Goal: Transaction & Acquisition: Book appointment/travel/reservation

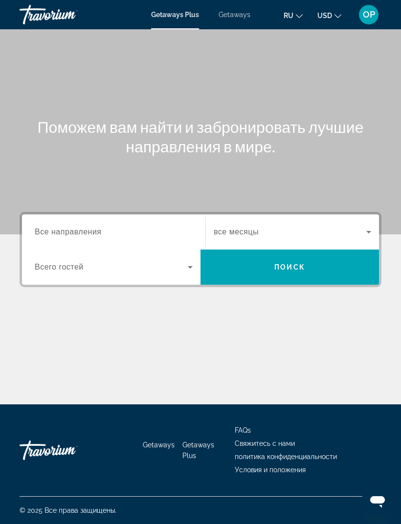
click at [66, 228] on span "Все направления" at bounding box center [68, 232] width 67 height 8
click at [66, 227] on input "Destination Все направления" at bounding box center [114, 233] width 158 height 12
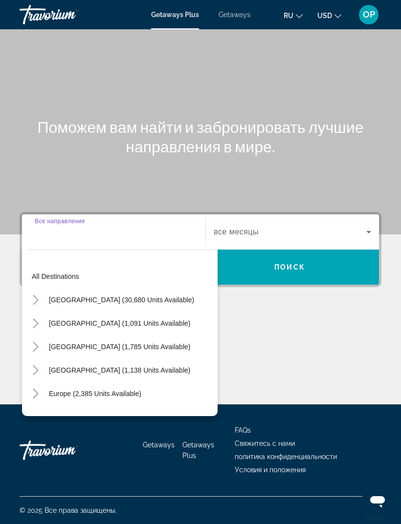
scroll to position [31, 0]
click at [231, 18] on span "Getaways" at bounding box center [234, 15] width 32 height 8
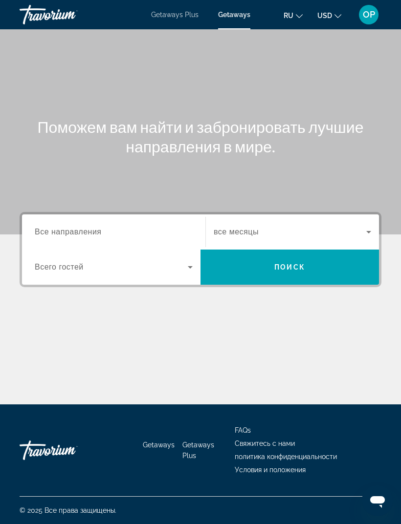
click at [50, 228] on span "Все направления" at bounding box center [68, 232] width 67 height 8
click at [50, 228] on input "Destination Все направления" at bounding box center [114, 233] width 158 height 12
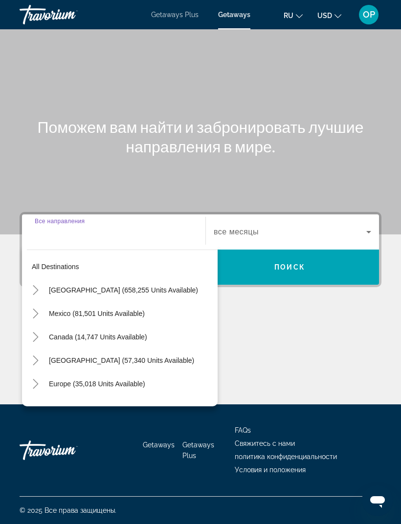
click at [58, 286] on span "[GEOGRAPHIC_DATA] (658,255 units available)" at bounding box center [123, 290] width 149 height 8
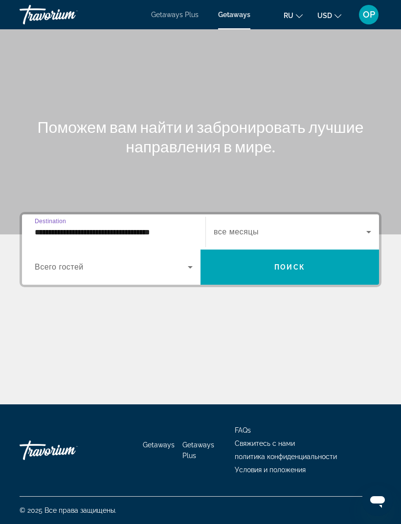
click at [51, 227] on input "**********" at bounding box center [114, 233] width 158 height 12
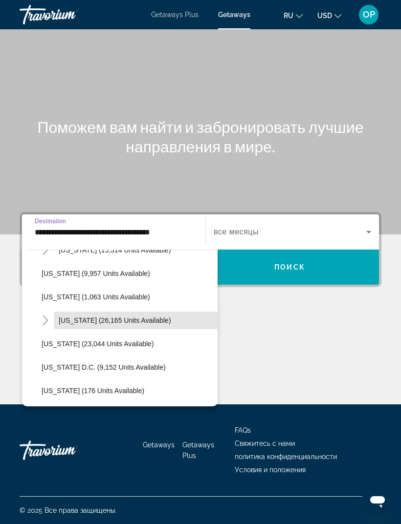
scroll to position [932, 0]
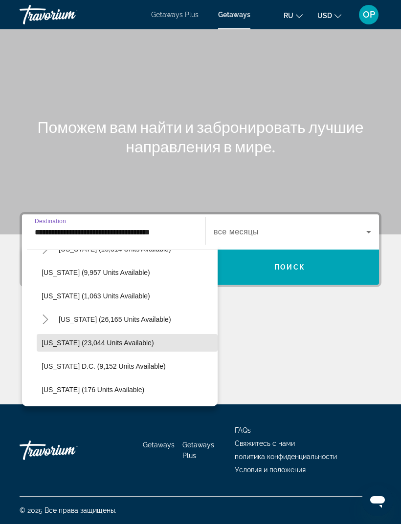
click at [67, 339] on span "[US_STATE] (23,044 units available)" at bounding box center [98, 343] width 112 height 8
type input "**********"
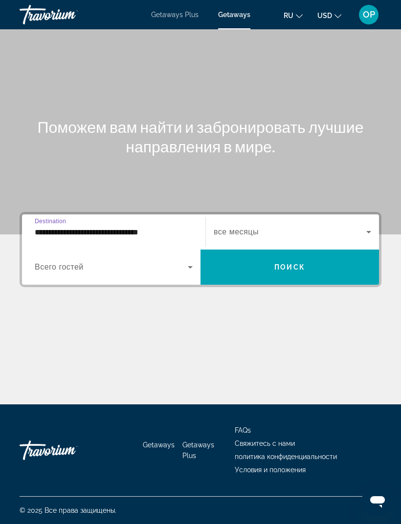
scroll to position [31, 0]
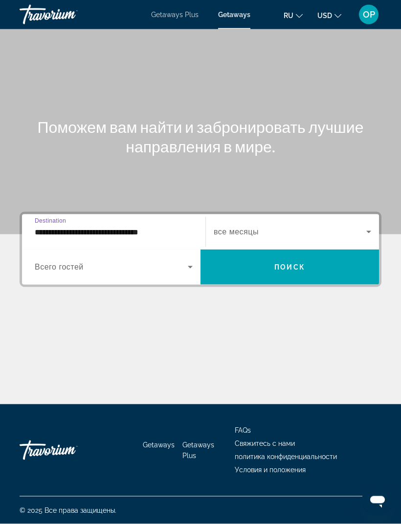
click at [118, 261] on span "Search widget" at bounding box center [111, 267] width 153 height 12
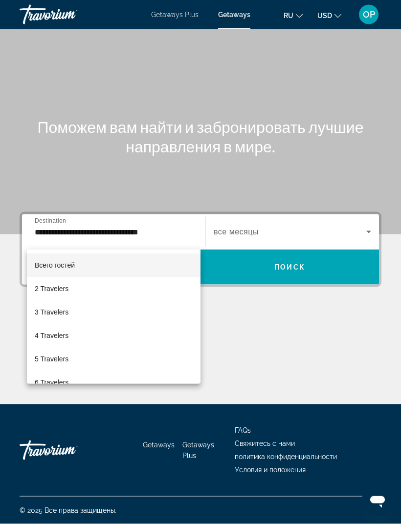
scroll to position [31, 0]
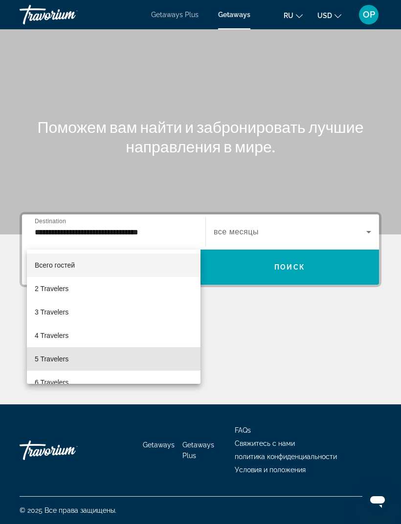
click at [60, 356] on span "5 Travelers" at bounding box center [52, 359] width 34 height 12
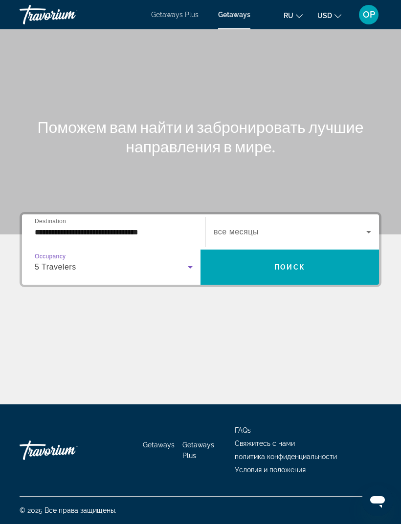
click at [309, 226] on span "Search widget" at bounding box center [290, 232] width 152 height 12
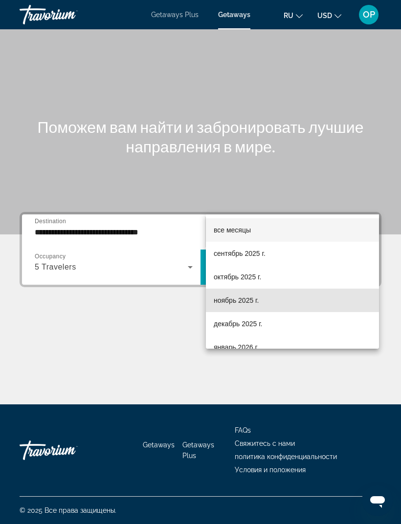
click at [225, 304] on span "ноябрь 2025 г." at bounding box center [236, 301] width 45 height 12
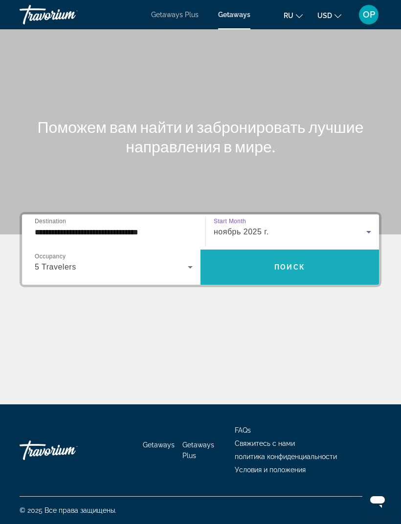
click at [283, 263] on span "Поиск" at bounding box center [289, 267] width 31 height 8
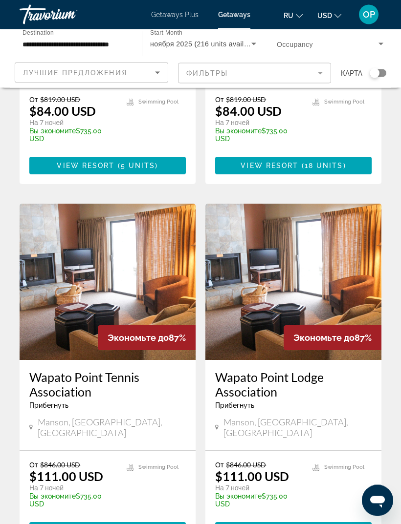
scroll to position [1856, 0]
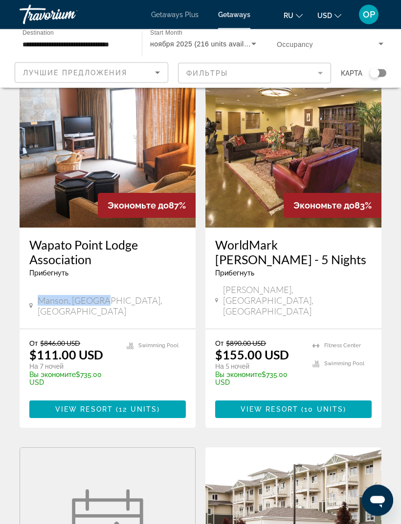
scroll to position [49, 0]
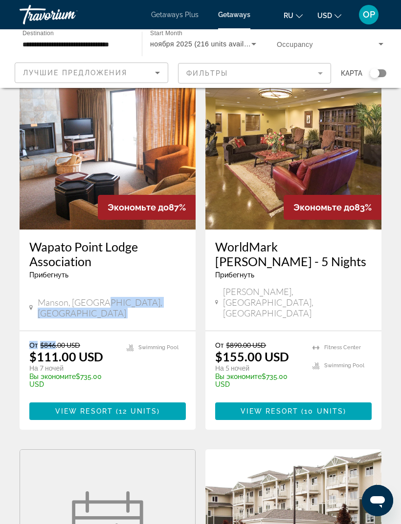
click at [92, 258] on h3 "Wapato Point Lodge Association" at bounding box center [107, 253] width 156 height 29
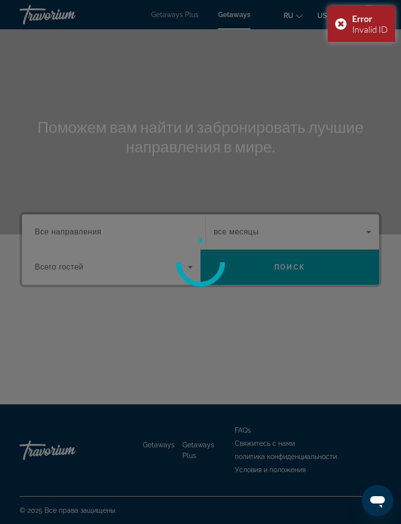
scroll to position [31, 0]
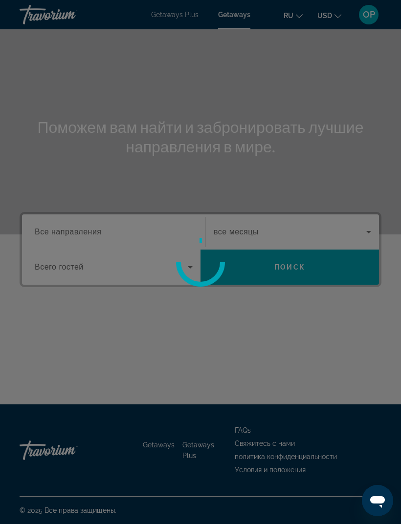
click at [59, 181] on div at bounding box center [200, 262] width 401 height 524
click at [57, 202] on div at bounding box center [200, 262] width 401 height 524
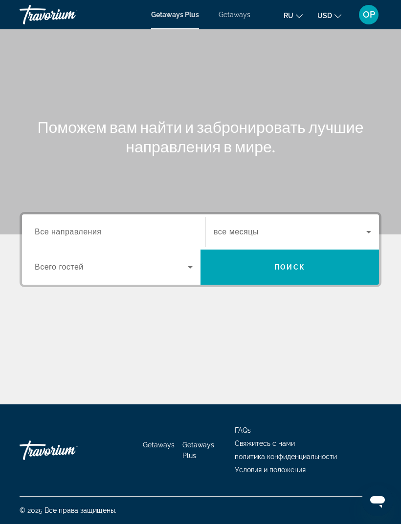
click at [228, 12] on span "Getaways" at bounding box center [234, 15] width 32 height 8
click at [53, 235] on span "Все направления" at bounding box center [68, 232] width 67 height 8
click at [53, 235] on input "Destination Все направления" at bounding box center [114, 233] width 158 height 12
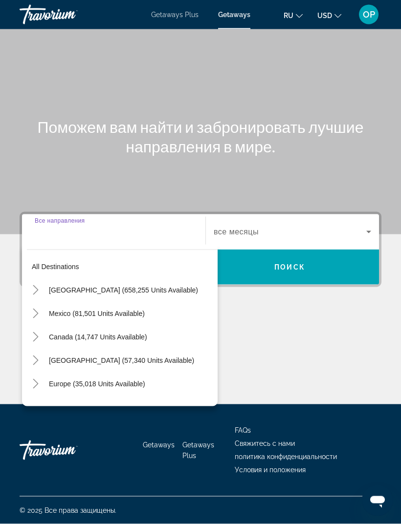
scroll to position [31, 0]
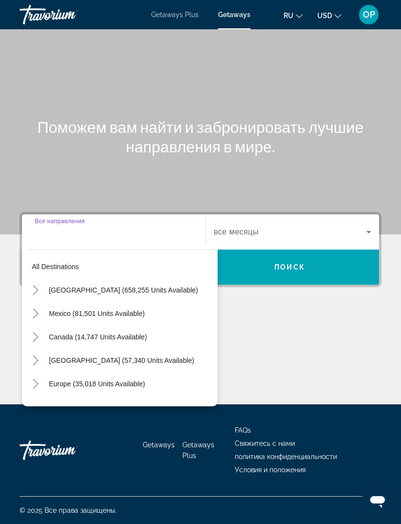
click at [59, 286] on span "[GEOGRAPHIC_DATA] (658,255 units available)" at bounding box center [123, 290] width 149 height 8
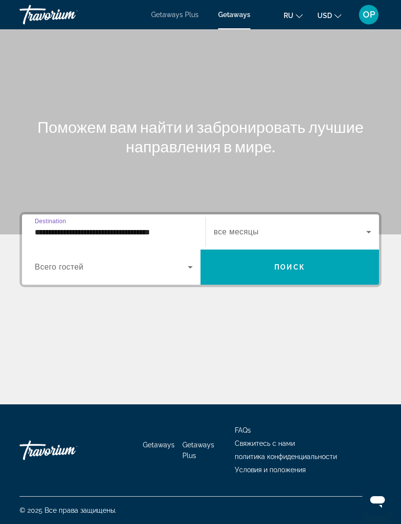
click at [114, 227] on input "**********" at bounding box center [114, 233] width 158 height 12
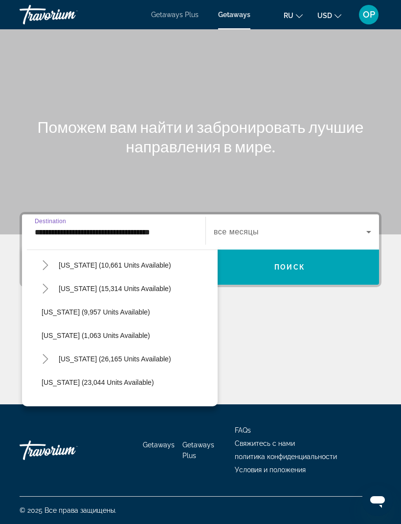
scroll to position [898, 0]
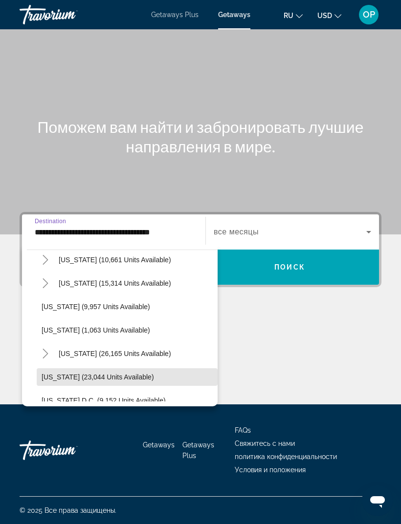
click at [82, 373] on span "[US_STATE] (23,044 units available)" at bounding box center [98, 377] width 112 height 8
type input "**********"
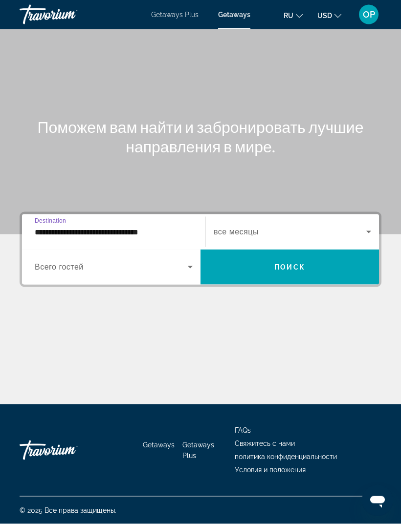
scroll to position [31, 0]
click at [173, 261] on span "Search widget" at bounding box center [111, 267] width 153 height 12
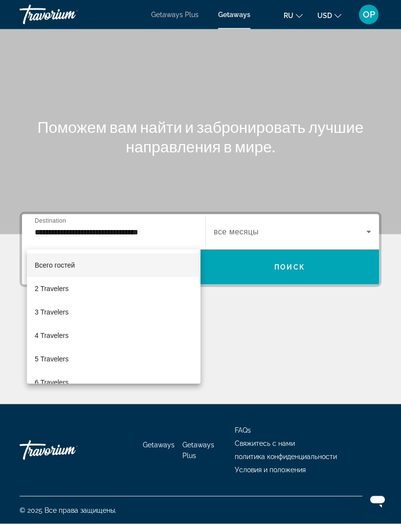
scroll to position [31, 0]
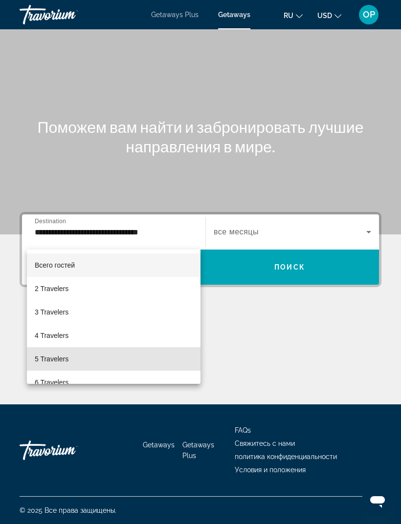
click at [50, 358] on span "5 Travelers" at bounding box center [52, 359] width 34 height 12
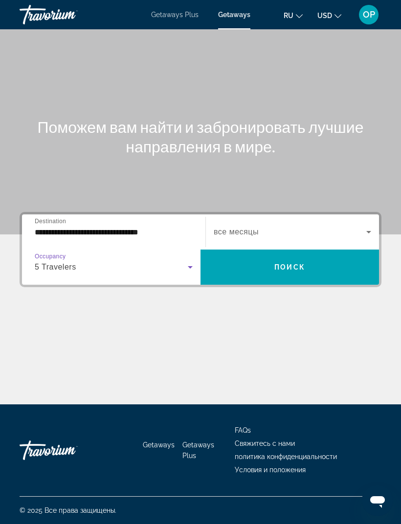
click at [361, 226] on span "Search widget" at bounding box center [290, 232] width 152 height 12
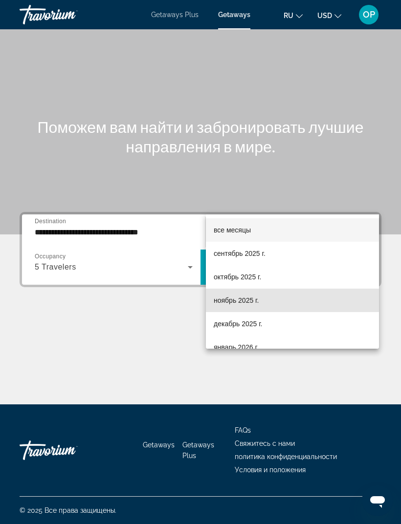
click at [226, 300] on span "ноябрь 2025 г." at bounding box center [236, 301] width 45 height 12
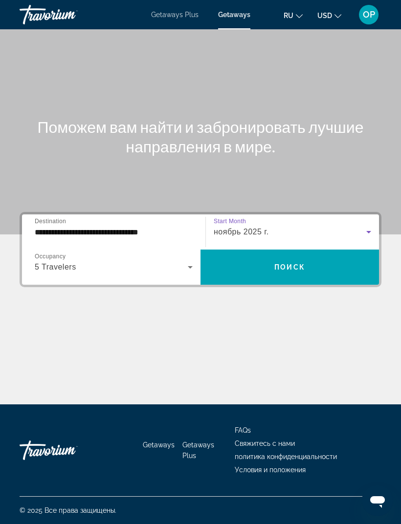
click at [278, 263] on span "Поиск" at bounding box center [289, 267] width 31 height 8
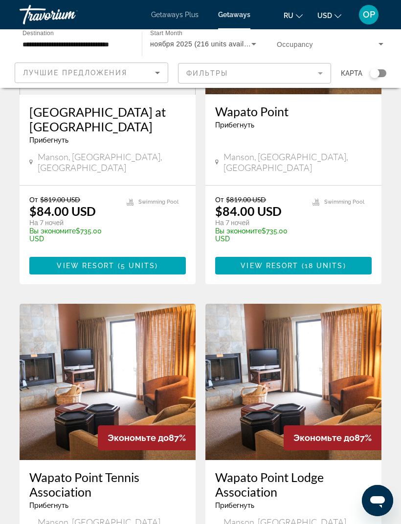
scroll to position [1856, 0]
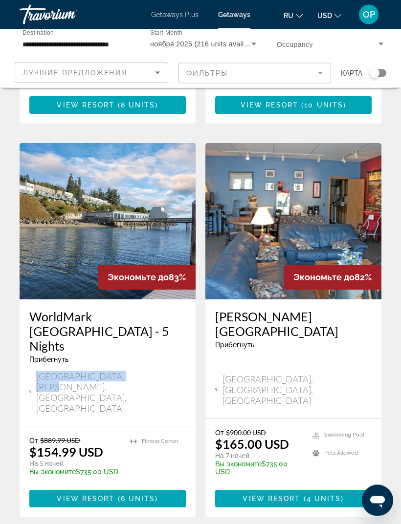
scroll to position [745, 0]
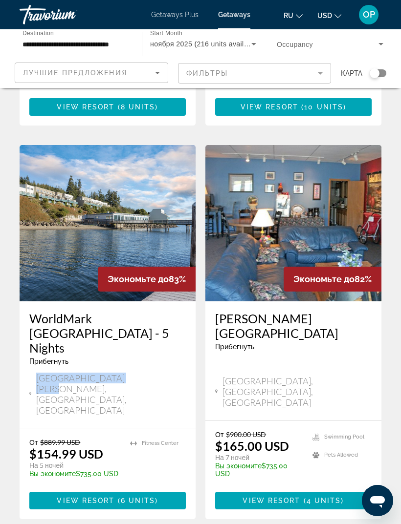
click at [86, 189] on img "Main content" at bounding box center [108, 223] width 176 height 156
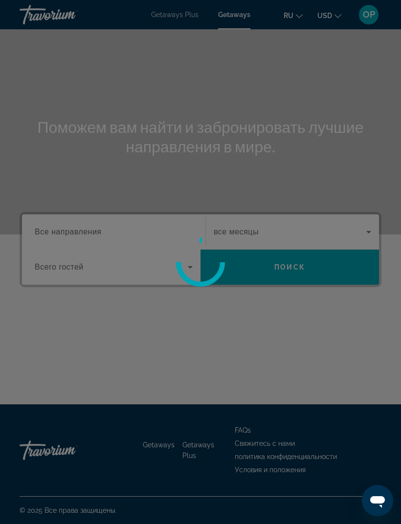
scroll to position [31, 0]
click at [173, 20] on div at bounding box center [200, 262] width 401 height 524
click at [174, 13] on div at bounding box center [200, 262] width 401 height 524
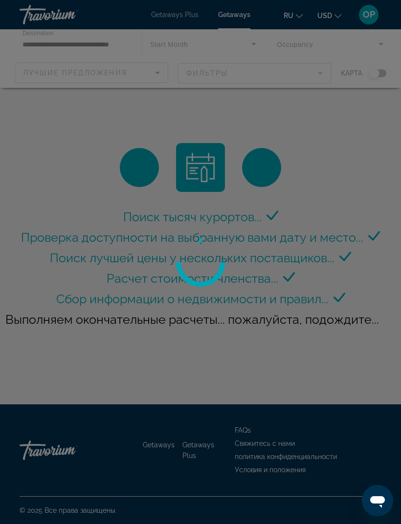
click at [162, 50] on div at bounding box center [200, 262] width 401 height 524
click at [174, 51] on div at bounding box center [200, 262] width 401 height 524
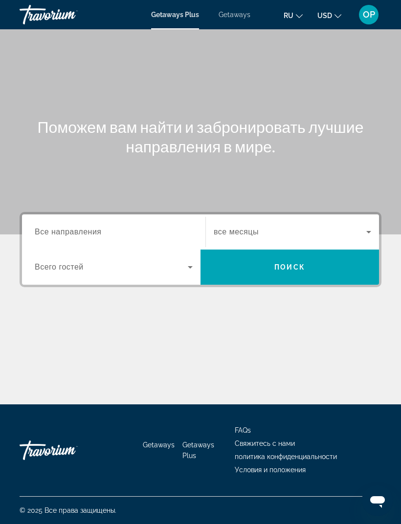
click at [55, 231] on span "Все направления" at bounding box center [68, 232] width 67 height 8
click at [55, 231] on input "Destination Все направления" at bounding box center [114, 233] width 158 height 12
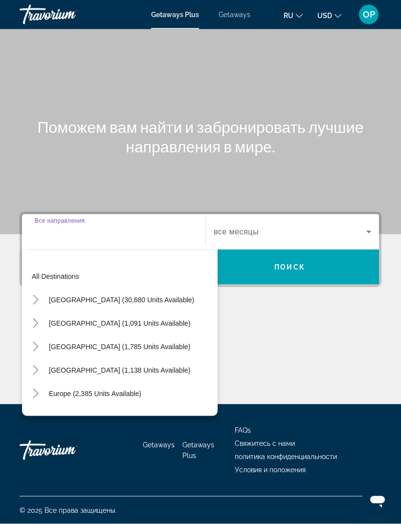
scroll to position [31, 0]
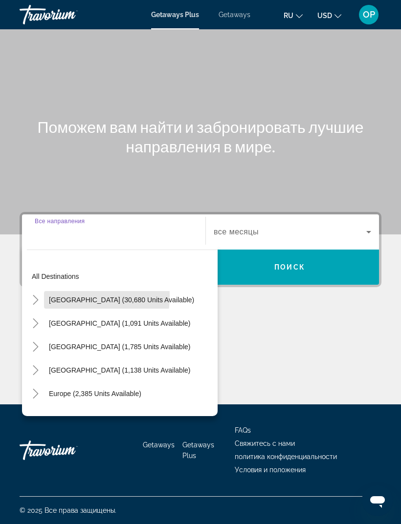
click at [54, 296] on span "United States (30,680 units available)" at bounding box center [121, 300] width 145 height 8
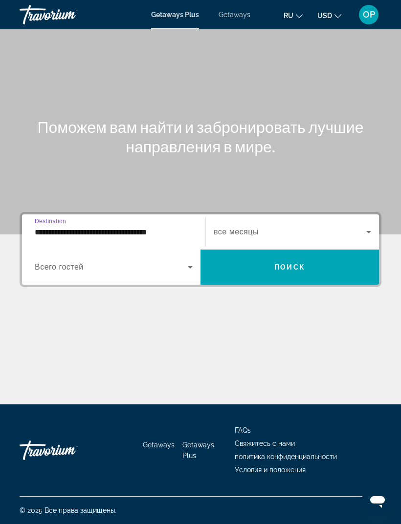
click at [134, 227] on input "**********" at bounding box center [114, 233] width 158 height 12
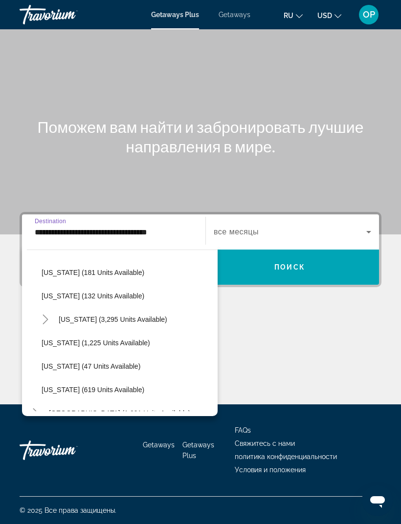
scroll to position [826, 0]
click at [68, 338] on span "Washington (1,225 units available)" at bounding box center [96, 342] width 108 height 8
type input "**********"
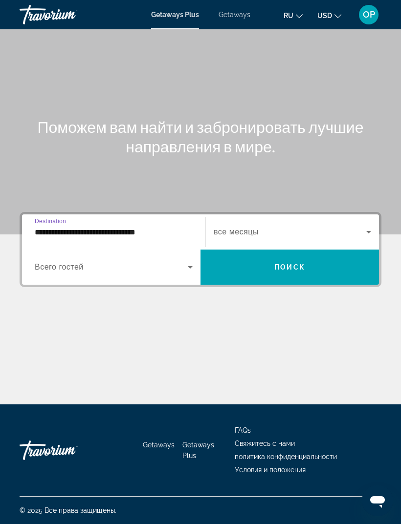
click at [187, 261] on icon "Search widget" at bounding box center [190, 267] width 12 height 12
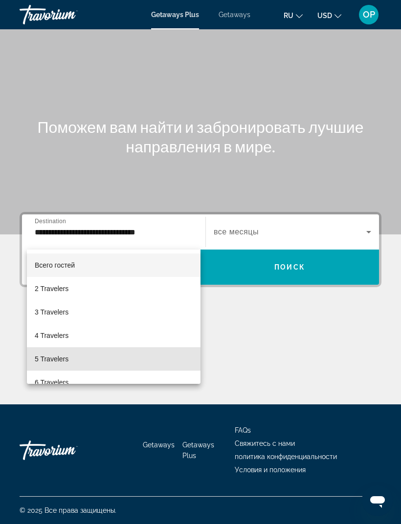
click at [46, 356] on span "5 Travelers" at bounding box center [52, 359] width 34 height 12
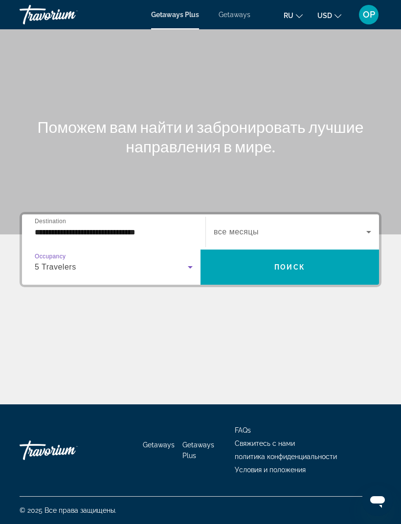
click at [367, 226] on icon "Search widget" at bounding box center [369, 232] width 12 height 12
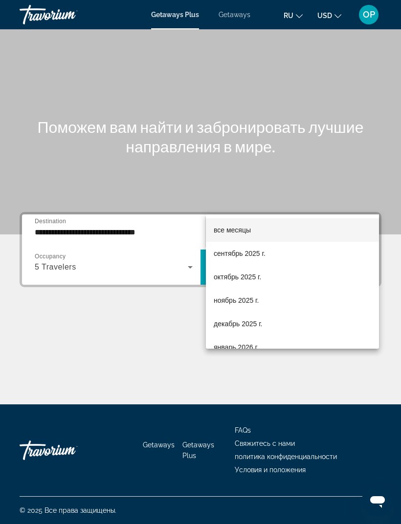
click at [226, 301] on span "ноябрь 2025 г." at bounding box center [236, 301] width 45 height 12
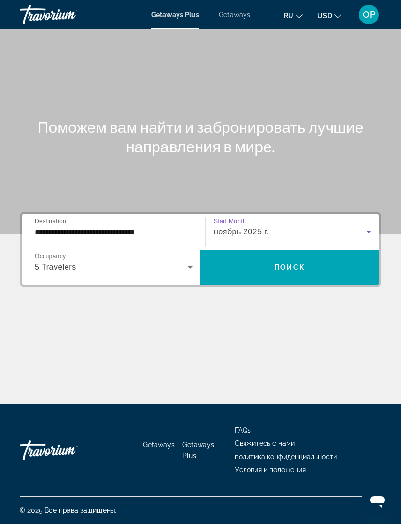
click at [282, 263] on span "Поиск" at bounding box center [289, 267] width 31 height 8
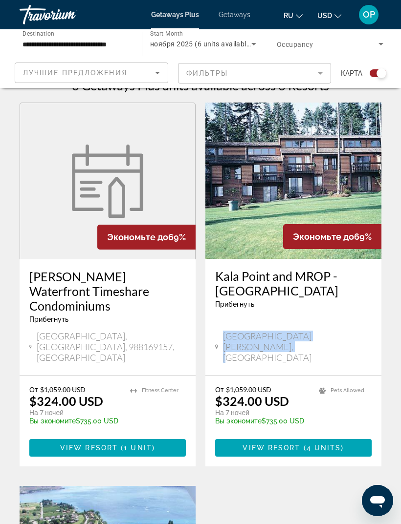
scroll to position [223, 0]
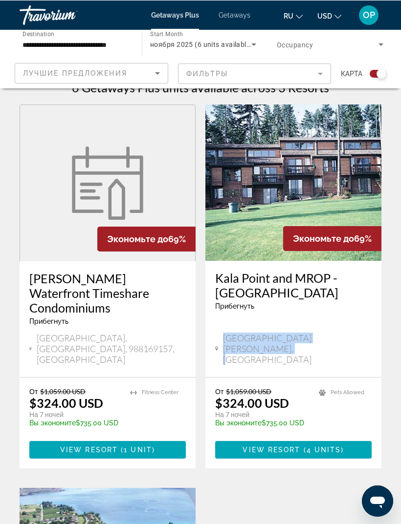
click at [305, 235] on span "Экономьте до" at bounding box center [323, 238] width 61 height 10
click at [311, 287] on h3 "Kala Point and MROP - [GEOGRAPHIC_DATA]" at bounding box center [293, 284] width 156 height 29
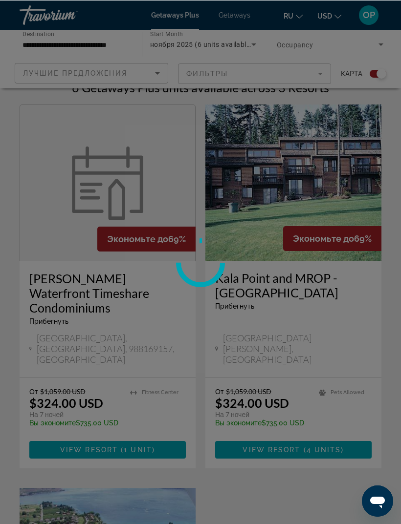
scroll to position [223, 0]
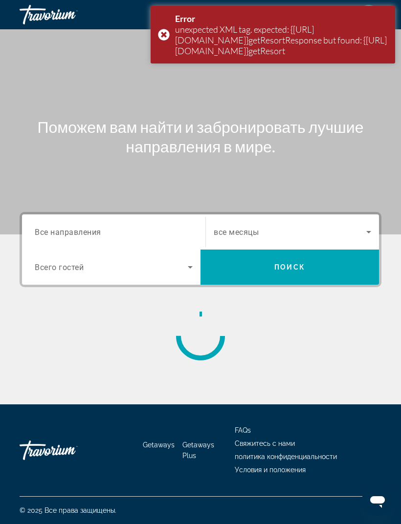
scroll to position [31, 0]
click at [212, 49] on div "unexpected XML tag. expected: {http://services.common.resortservices.interval.c…" at bounding box center [281, 40] width 213 height 32
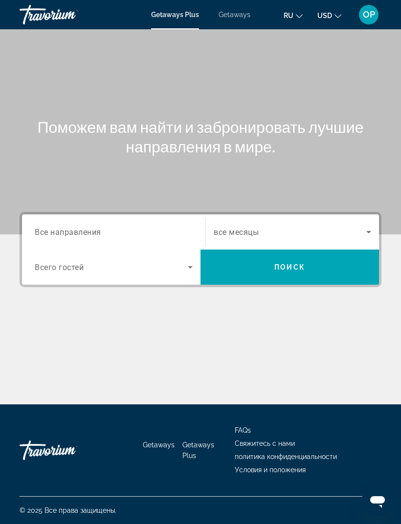
click at [240, 8] on div "Getaways Plus Getaways ru English Español Français Italiano Português русский U…" at bounding box center [200, 14] width 401 height 25
click at [231, 15] on span "Getaways" at bounding box center [234, 15] width 32 height 8
click at [77, 227] on input "Destination Все направления" at bounding box center [114, 233] width 158 height 12
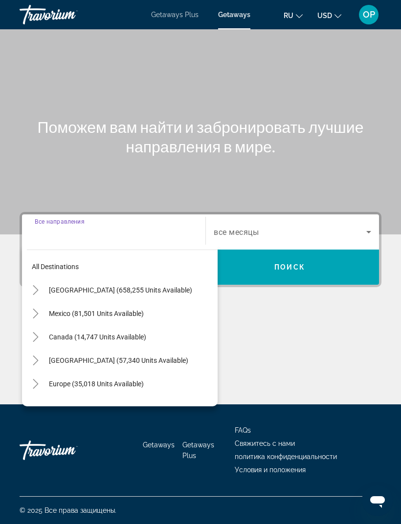
scroll to position [31, 0]
click at [55, 286] on span "[GEOGRAPHIC_DATA] (658,255 units available)" at bounding box center [120, 290] width 143 height 8
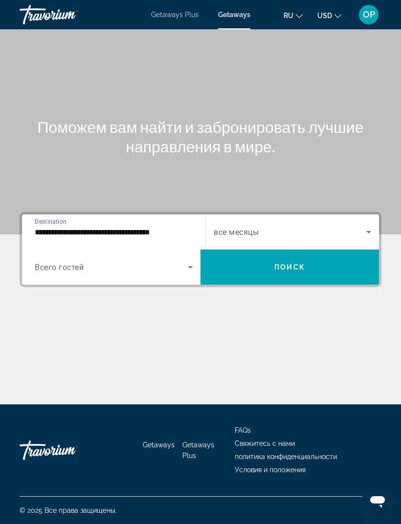
click at [133, 227] on input "**********" at bounding box center [114, 233] width 158 height 12
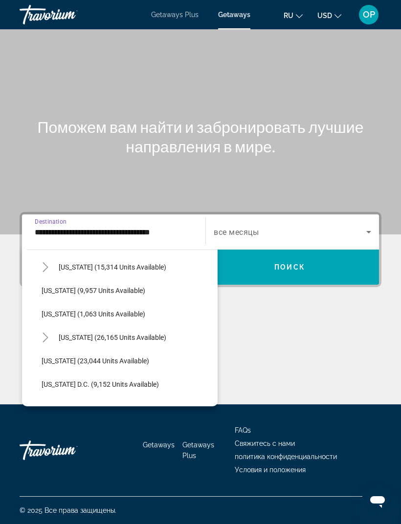
scroll to position [921, 0]
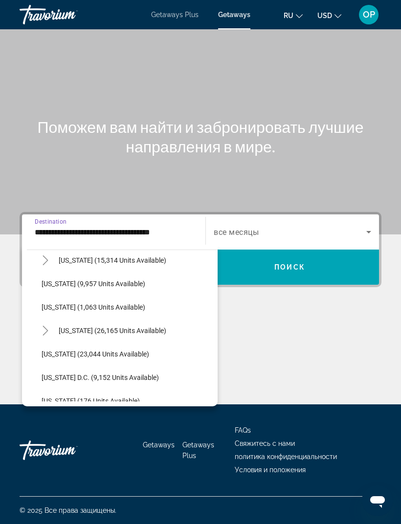
click at [69, 350] on span "[US_STATE] (23,044 units available)" at bounding box center [95, 354] width 107 height 8
type input "**********"
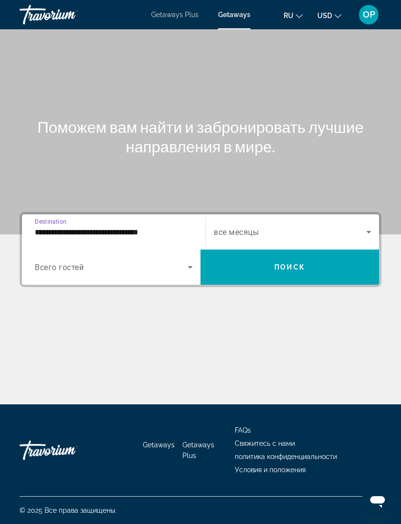
scroll to position [31, 0]
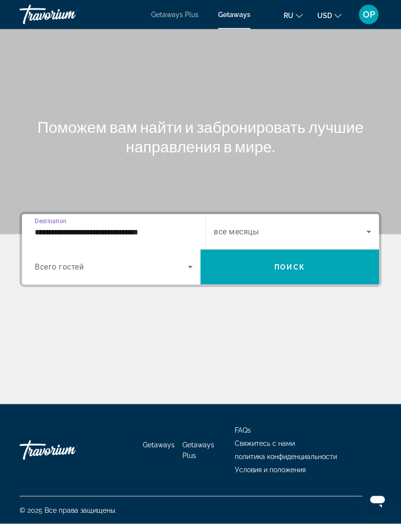
click at [173, 261] on span "Search widget" at bounding box center [111, 267] width 153 height 12
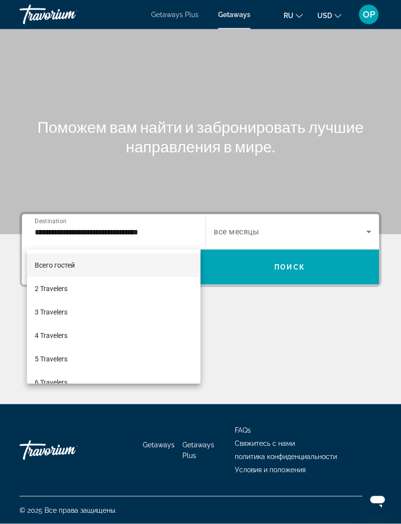
scroll to position [31, 0]
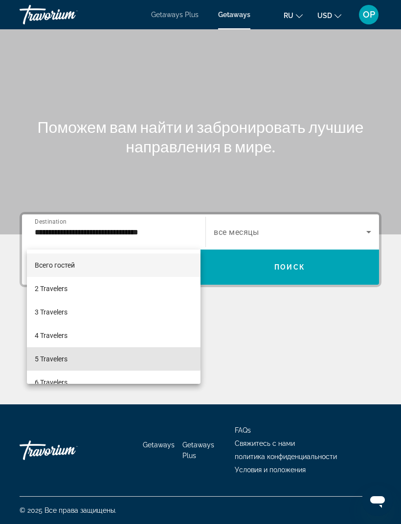
click at [48, 357] on span "5 Travelers" at bounding box center [51, 359] width 33 height 12
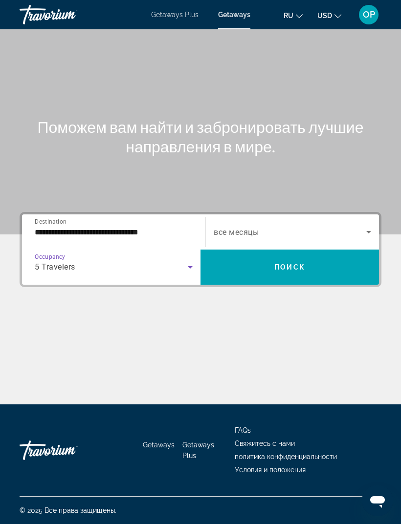
click at [364, 226] on icon "Search widget" at bounding box center [369, 232] width 12 height 12
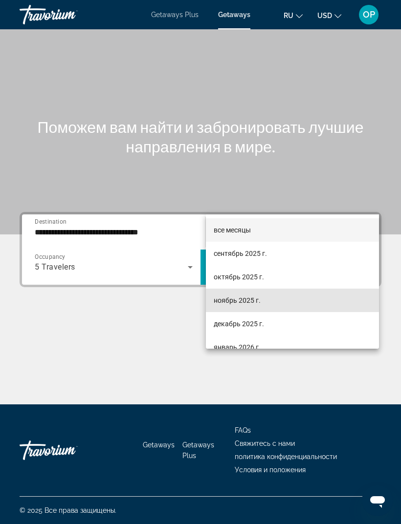
click at [224, 301] on span "ноябрь 2025 г." at bounding box center [237, 301] width 47 height 12
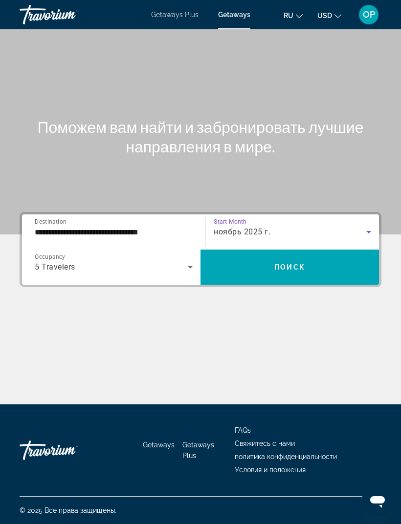
click at [284, 263] on span "Поиск" at bounding box center [289, 267] width 31 height 8
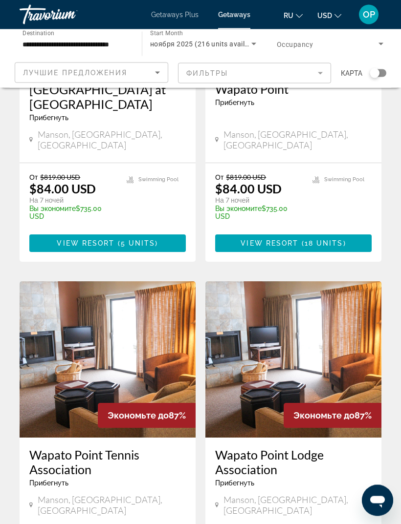
scroll to position [1769, 0]
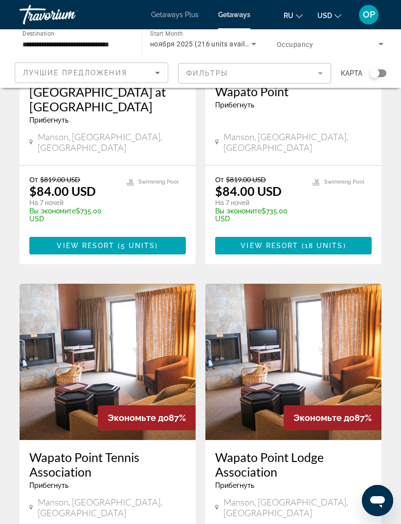
click at [71, 284] on img "Main content" at bounding box center [108, 362] width 176 height 156
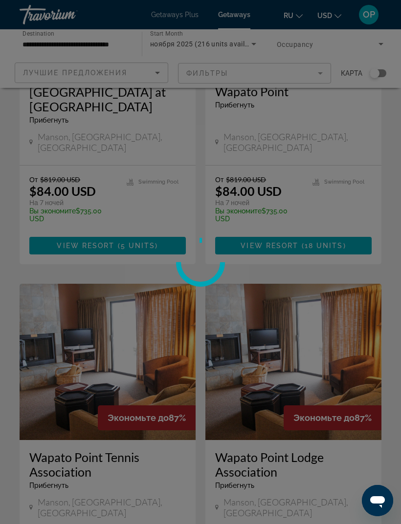
scroll to position [31, 0]
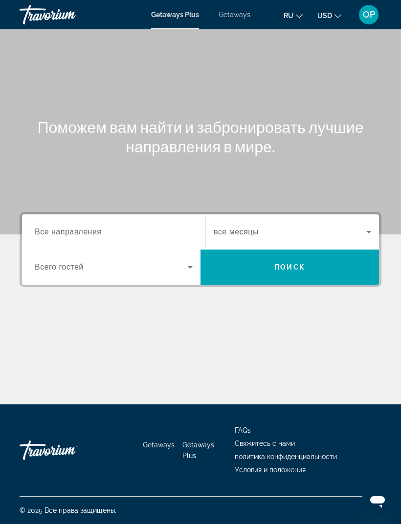
click at [373, 11] on span "OP" at bounding box center [369, 15] width 12 height 10
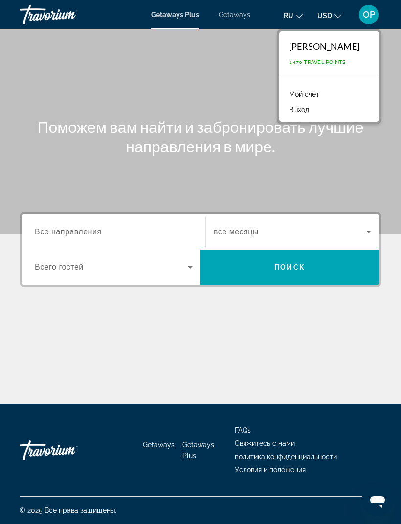
click at [313, 49] on div "Oleksandr Prodan" at bounding box center [324, 46] width 70 height 11
click at [320, 42] on div "Oleksandr Prodan" at bounding box center [324, 46] width 70 height 11
click at [323, 59] on div "Oleksandr Prodan 1,470 Travel Points" at bounding box center [329, 54] width 100 height 46
click at [299, 95] on link "Мой счет" at bounding box center [304, 94] width 40 height 13
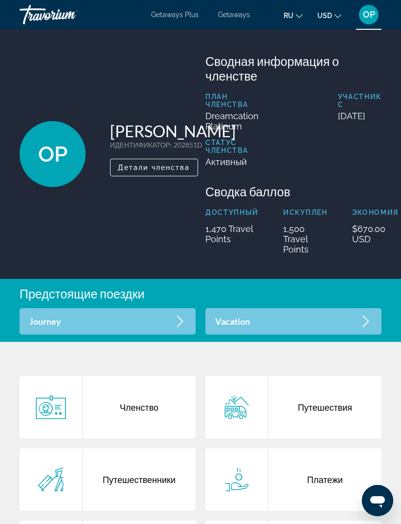
click at [44, 311] on div "Journey" at bounding box center [108, 321] width 176 height 26
click at [237, 15] on span "Getaways" at bounding box center [234, 15] width 32 height 8
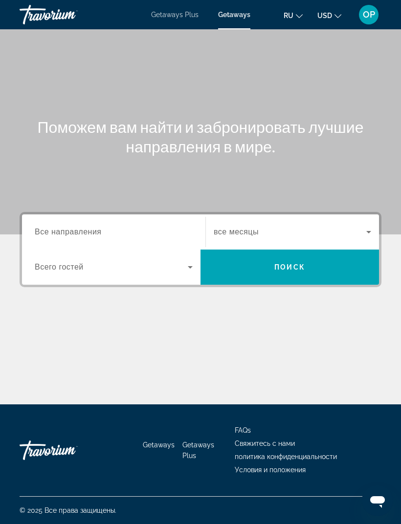
click at [62, 236] on span "Все направления" at bounding box center [68, 232] width 67 height 8
click at [62, 236] on input "Destination Все направления" at bounding box center [114, 233] width 158 height 12
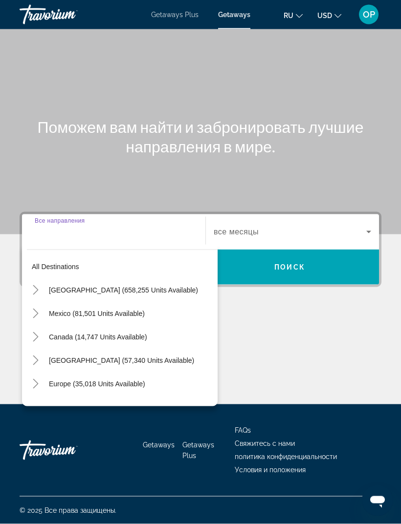
scroll to position [31, 0]
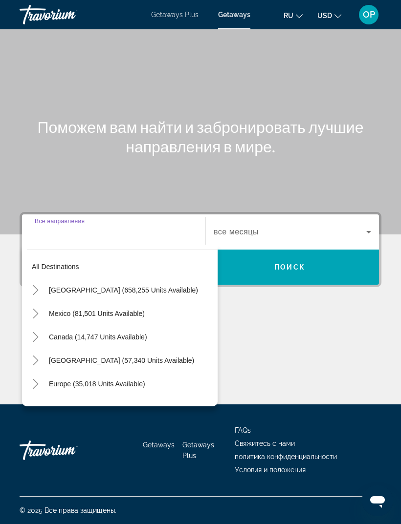
click at [61, 286] on span "[GEOGRAPHIC_DATA] (658,255 units available)" at bounding box center [123, 290] width 149 height 8
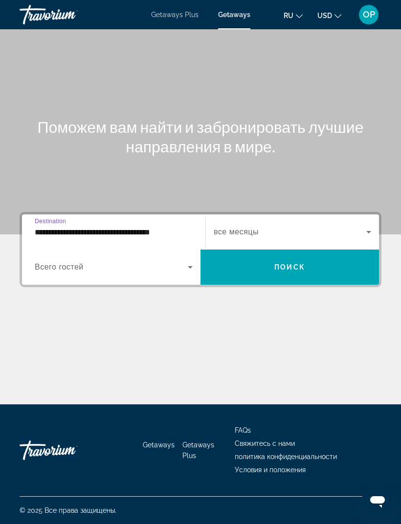
click at [52, 227] on input "**********" at bounding box center [114, 233] width 158 height 12
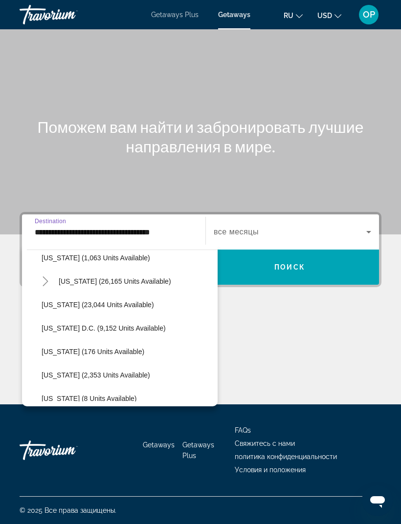
scroll to position [971, 0]
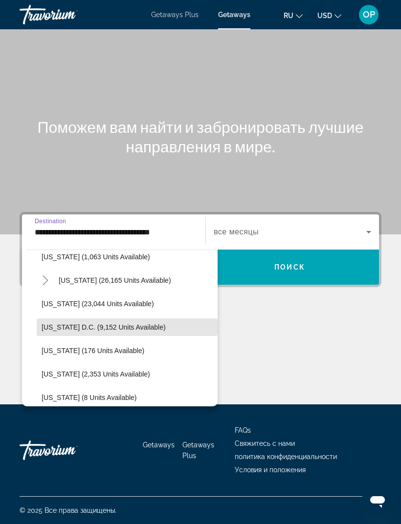
click at [65, 323] on span "[US_STATE] D.C. (9,152 units available)" at bounding box center [104, 327] width 124 height 8
type input "**********"
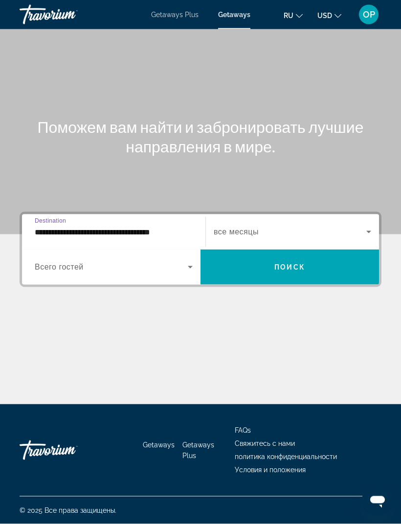
scroll to position [31, 0]
click at [50, 261] on span "Search widget" at bounding box center [111, 267] width 153 height 12
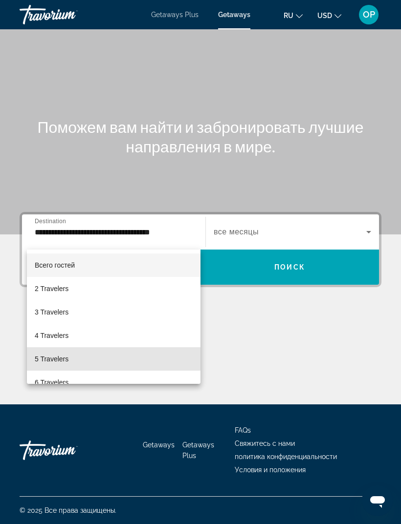
click at [52, 353] on span "5 Travelers" at bounding box center [52, 359] width 34 height 12
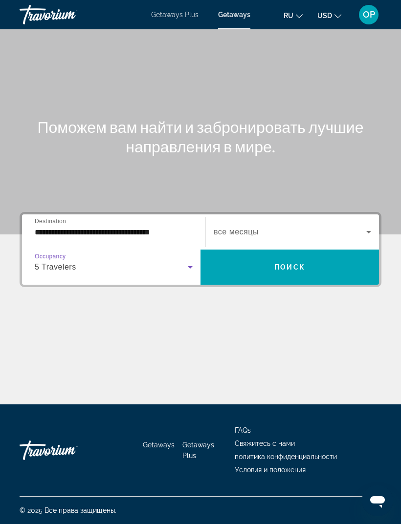
click at [365, 226] on icon "Search widget" at bounding box center [369, 232] width 12 height 12
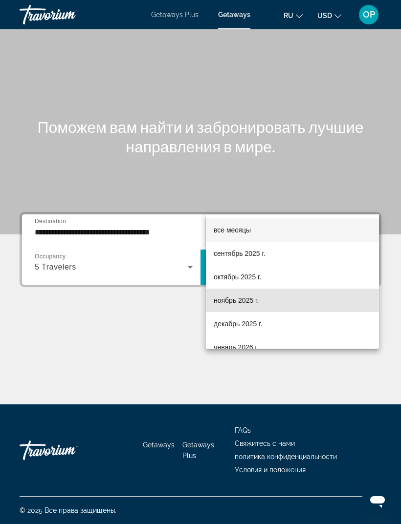
click at [231, 300] on span "ноябрь 2025 г." at bounding box center [236, 301] width 45 height 12
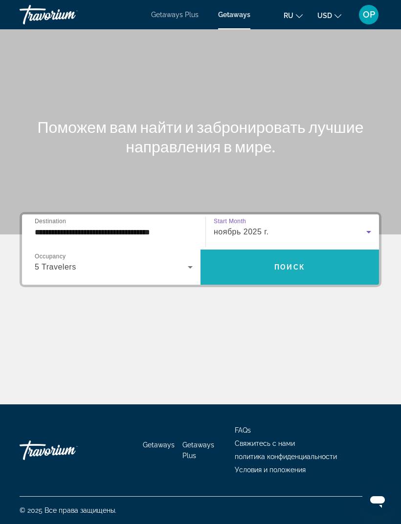
click at [295, 263] on span "Поиск" at bounding box center [289, 267] width 31 height 8
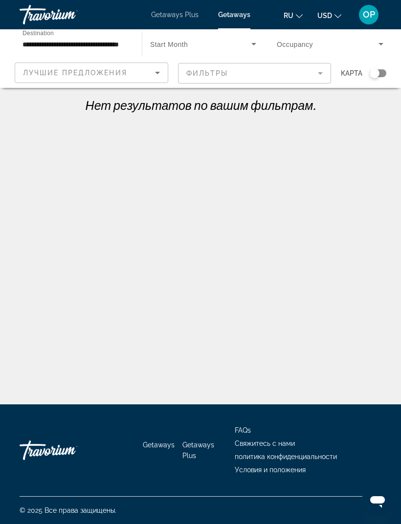
click at [180, 17] on span "Getaways Plus" at bounding box center [174, 15] width 47 height 8
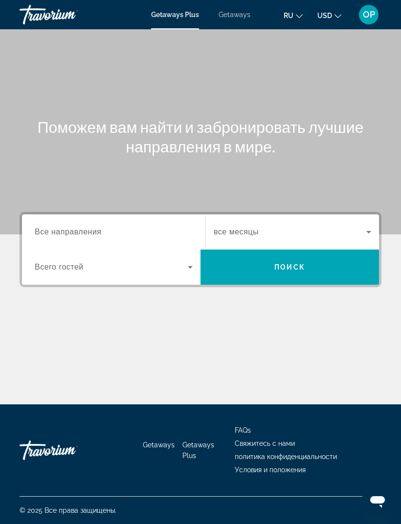
click at [235, 19] on span "Getaways" at bounding box center [234, 15] width 32 height 8
click at [60, 232] on span "Все направления" at bounding box center [68, 232] width 67 height 8
click at [60, 232] on input "Destination Все направления" at bounding box center [114, 233] width 158 height 12
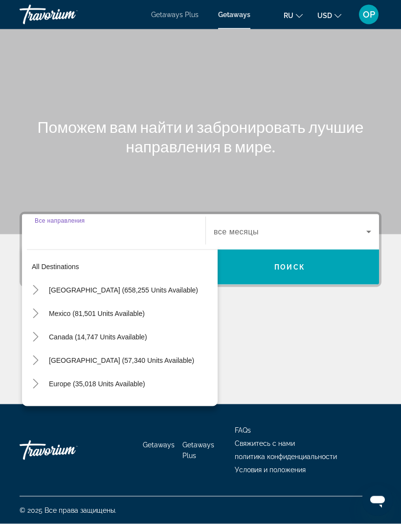
scroll to position [31, 0]
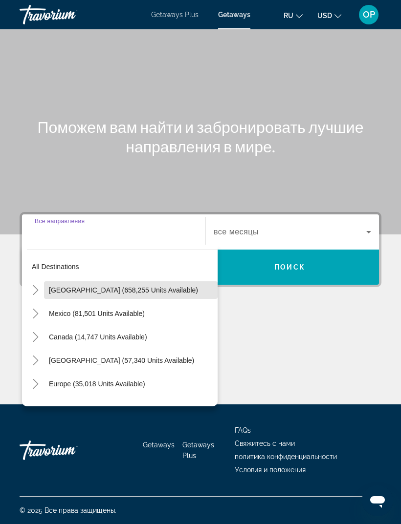
click at [63, 286] on span "[GEOGRAPHIC_DATA] (658,255 units available)" at bounding box center [123, 290] width 149 height 8
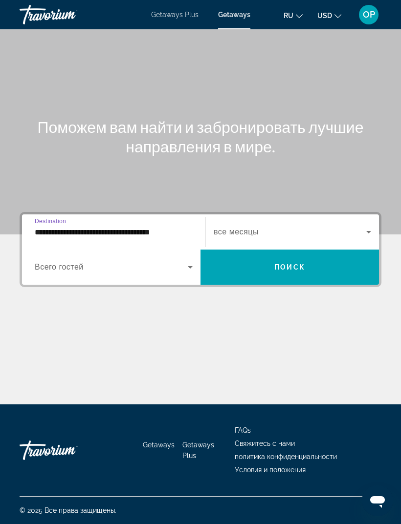
click at [53, 227] on input "**********" at bounding box center [114, 233] width 158 height 12
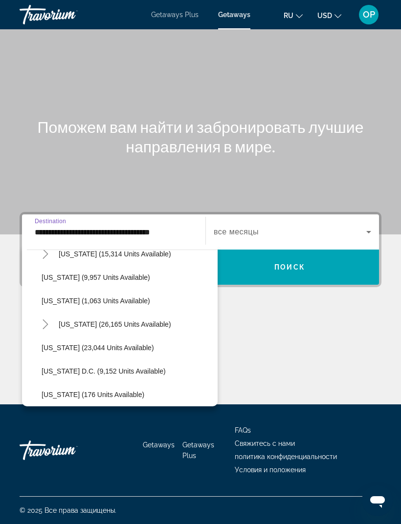
scroll to position [928, 0]
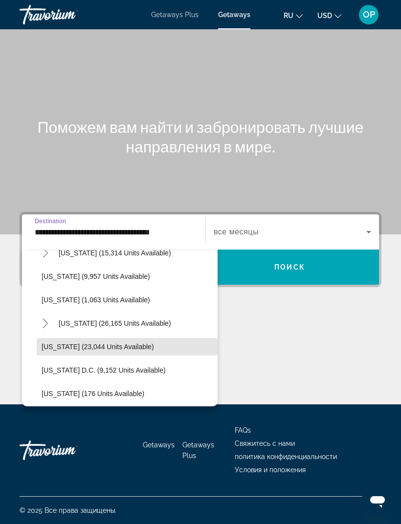
click at [79, 343] on span "[US_STATE] (23,044 units available)" at bounding box center [98, 347] width 112 height 8
type input "**********"
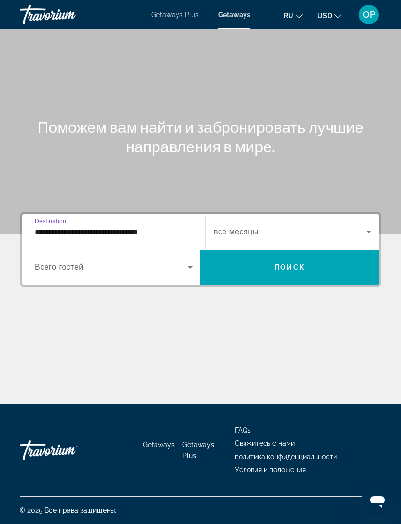
scroll to position [31, 0]
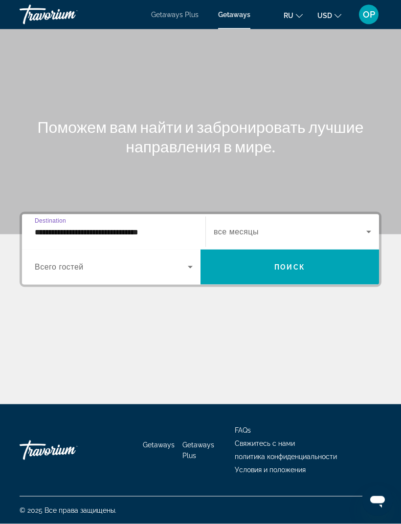
click at [60, 263] on span "Всего гостей" at bounding box center [59, 267] width 49 height 8
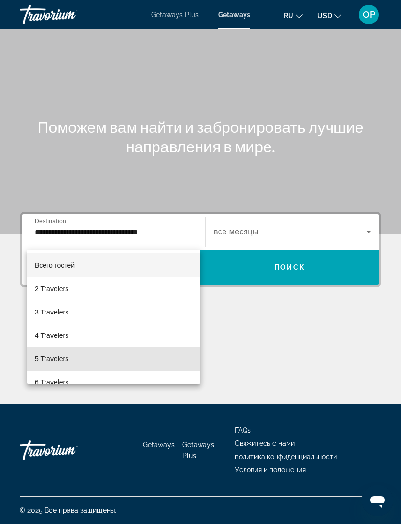
click at [52, 351] on mat-option "5 Travelers" at bounding box center [113, 358] width 173 height 23
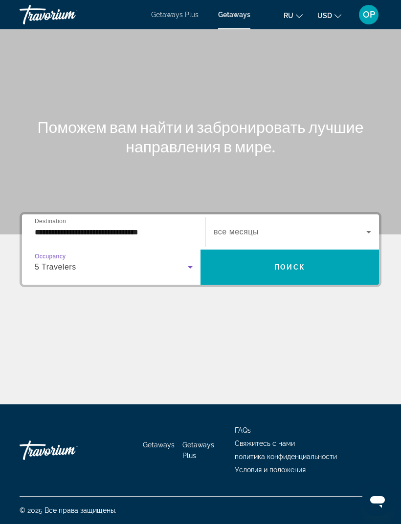
click at [359, 226] on span "Search widget" at bounding box center [290, 232] width 152 height 12
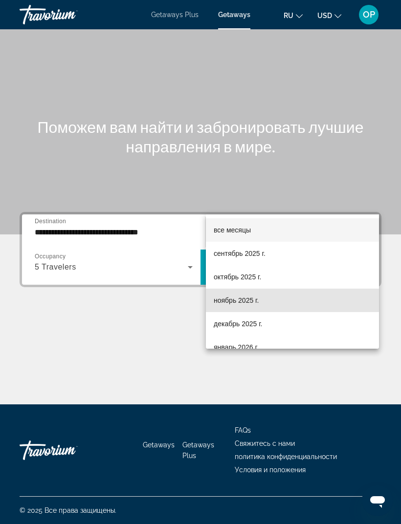
click at [226, 300] on span "ноябрь 2025 г." at bounding box center [236, 301] width 45 height 12
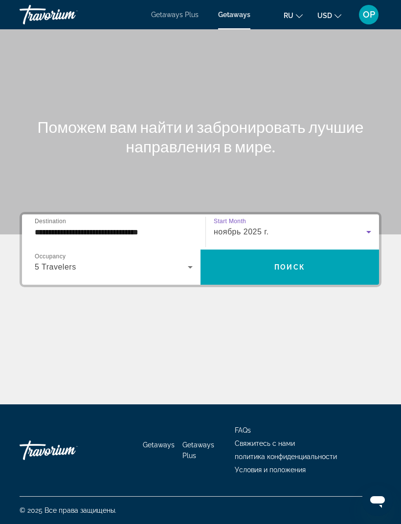
click at [284, 263] on span "Поиск" at bounding box center [289, 267] width 31 height 8
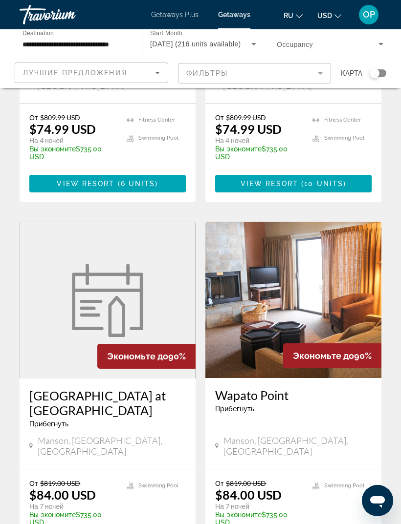
scroll to position [1464, 0]
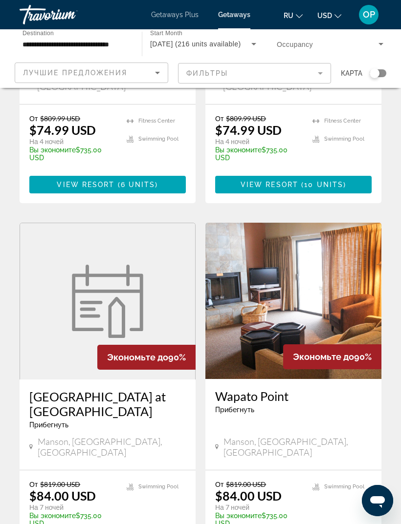
click at [283, 223] on img "Main content" at bounding box center [293, 301] width 176 height 156
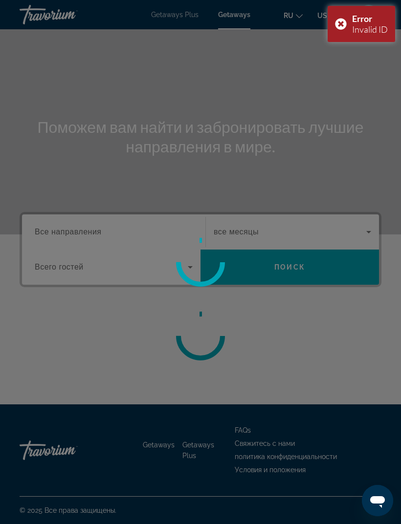
scroll to position [31, 0]
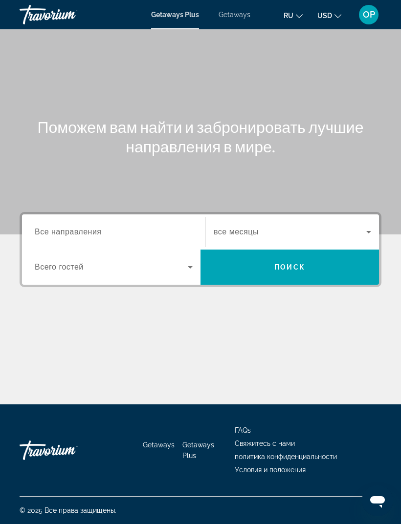
click at [64, 230] on span "Все направления" at bounding box center [68, 232] width 67 height 8
click at [64, 230] on input "Destination Все направления" at bounding box center [114, 233] width 158 height 12
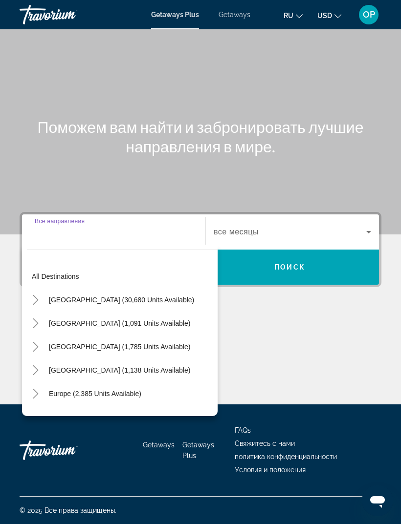
scroll to position [31, 0]
click at [239, 12] on span "Getaways" at bounding box center [234, 15] width 32 height 8
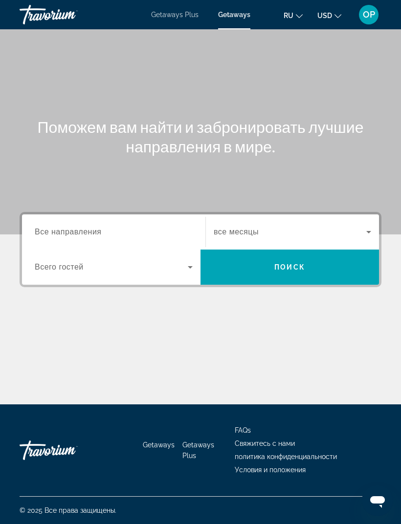
click at [70, 232] on span "Все направления" at bounding box center [68, 232] width 67 height 8
click at [70, 232] on input "Destination Все направления" at bounding box center [114, 233] width 158 height 12
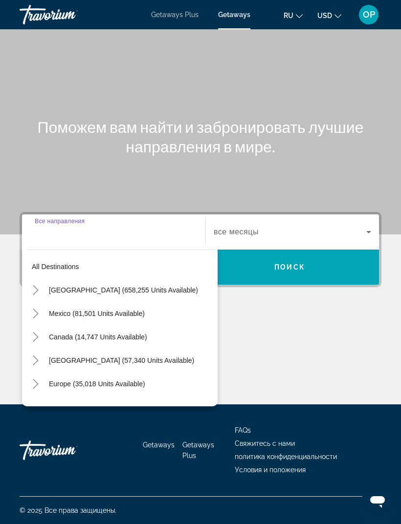
click at [50, 286] on span "[GEOGRAPHIC_DATA] (658,255 units available)" at bounding box center [123, 290] width 149 height 8
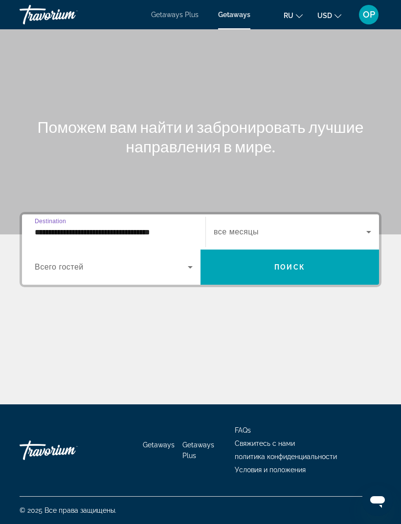
click at [94, 227] on input "**********" at bounding box center [114, 233] width 158 height 12
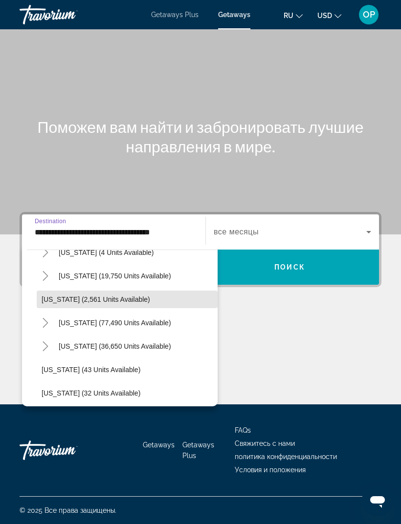
scroll to position [64, 0]
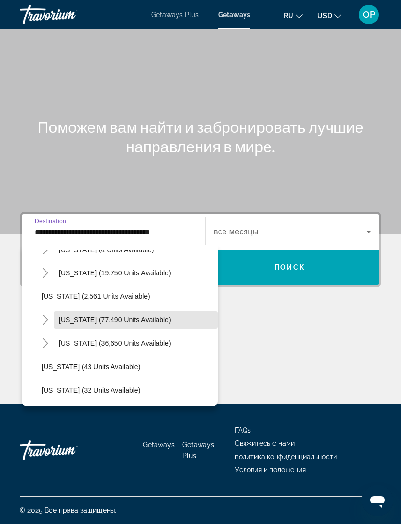
click at [79, 316] on span "[US_STATE] (77,490 units available)" at bounding box center [115, 320] width 112 height 8
type input "**********"
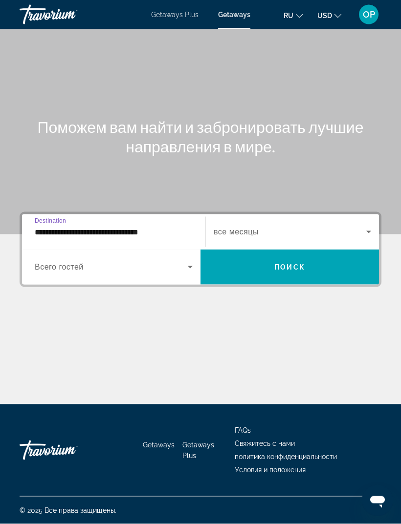
scroll to position [31, 0]
click at [163, 261] on span "Search widget" at bounding box center [111, 267] width 153 height 12
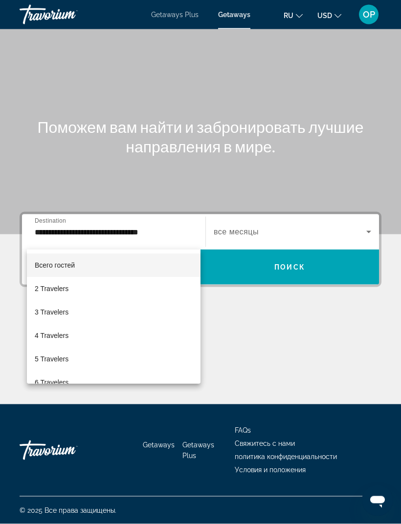
scroll to position [31, 0]
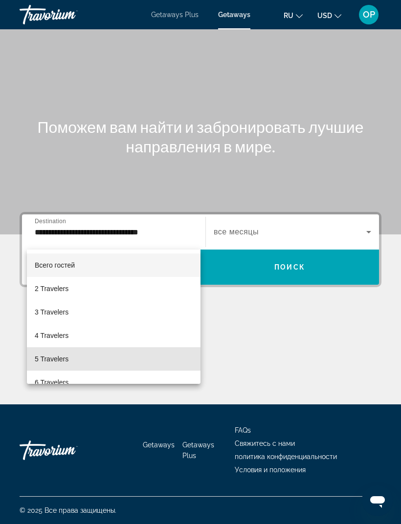
click at [46, 359] on span "5 Travelers" at bounding box center [52, 359] width 34 height 12
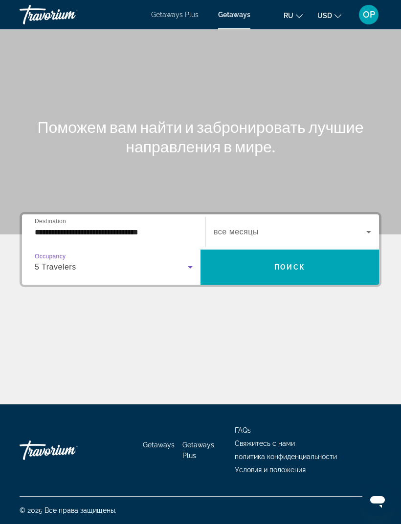
click at [366, 226] on icon "Search widget" at bounding box center [369, 232] width 12 height 12
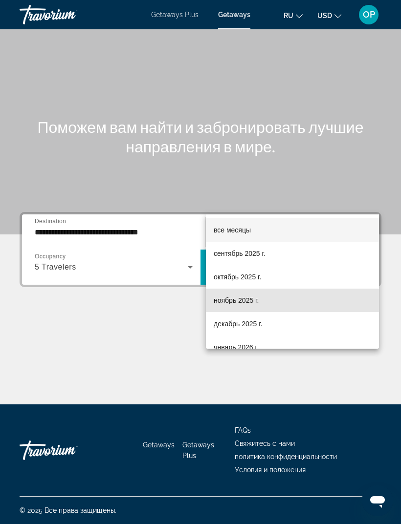
click at [225, 301] on span "ноябрь 2025 г." at bounding box center [236, 301] width 45 height 12
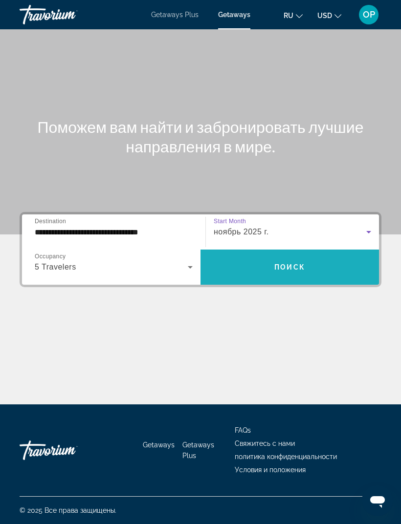
click at [294, 263] on span "Поиск" at bounding box center [289, 267] width 31 height 8
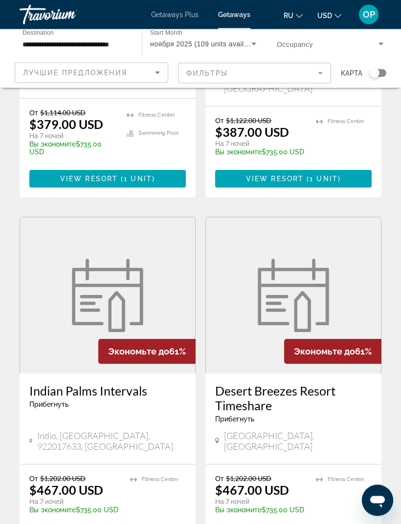
scroll to position [625, 0]
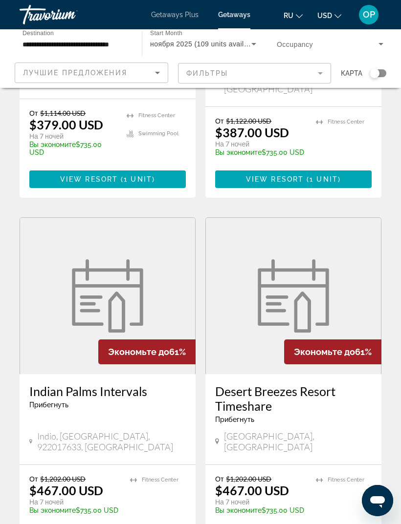
click at [171, 11] on span "Getaways Plus" at bounding box center [174, 15] width 47 height 8
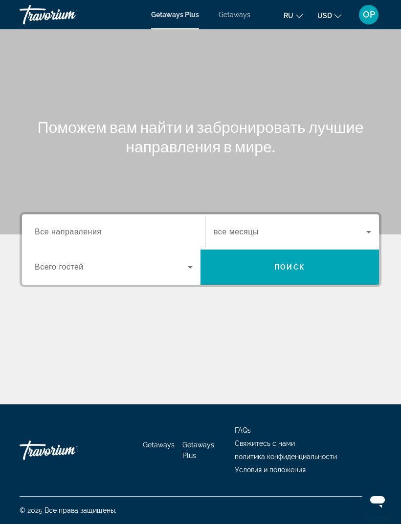
click at [50, 228] on span "Все направления" at bounding box center [68, 232] width 67 height 8
click at [50, 227] on input "Destination Все направления" at bounding box center [114, 233] width 158 height 12
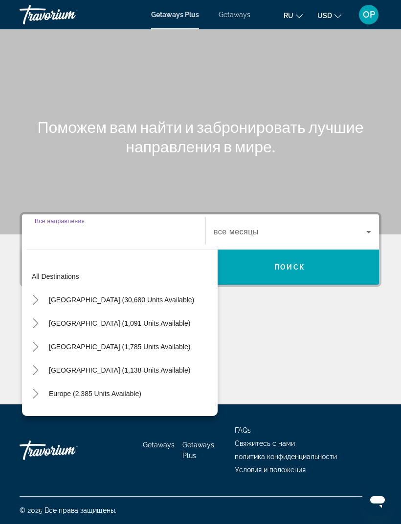
click at [58, 296] on span "[GEOGRAPHIC_DATA] (30,680 units available)" at bounding box center [121, 300] width 145 height 8
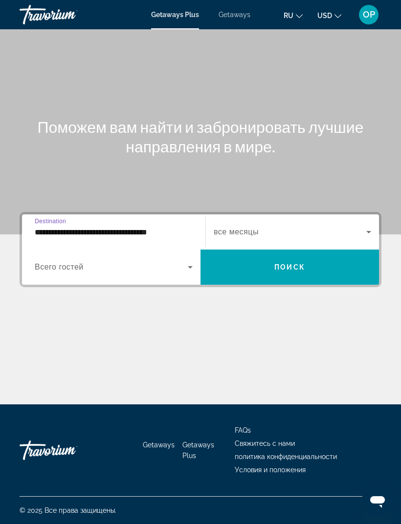
click at [45, 227] on input "**********" at bounding box center [114, 233] width 158 height 12
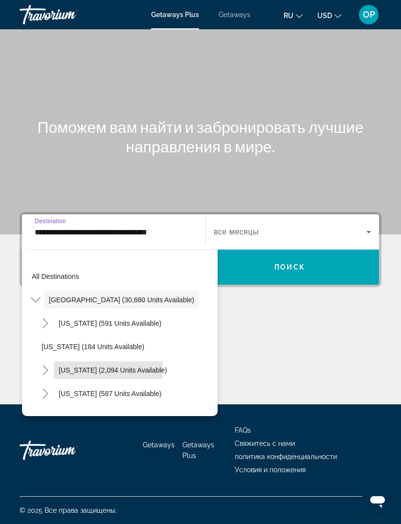
click at [78, 366] on span "[US_STATE] (2,094 units available)" at bounding box center [113, 370] width 108 height 8
type input "**********"
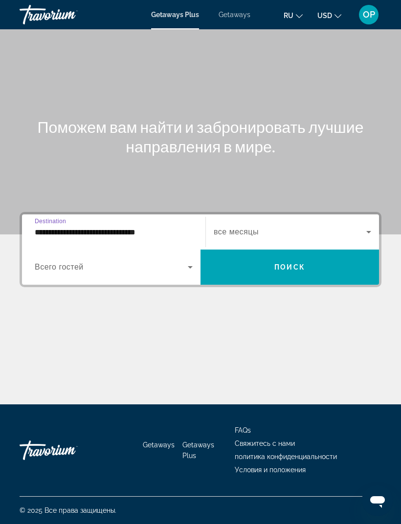
click at [48, 263] on span "Всего гостей" at bounding box center [59, 267] width 49 height 8
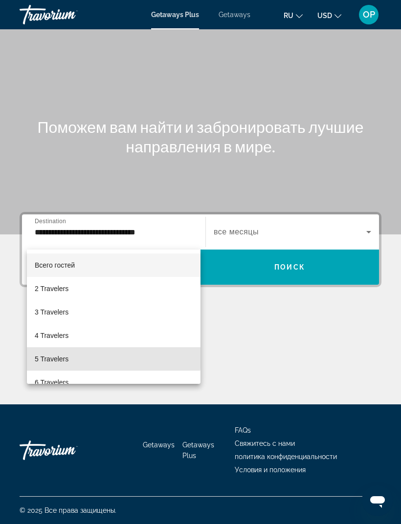
click at [49, 357] on span "5 Travelers" at bounding box center [52, 359] width 34 height 12
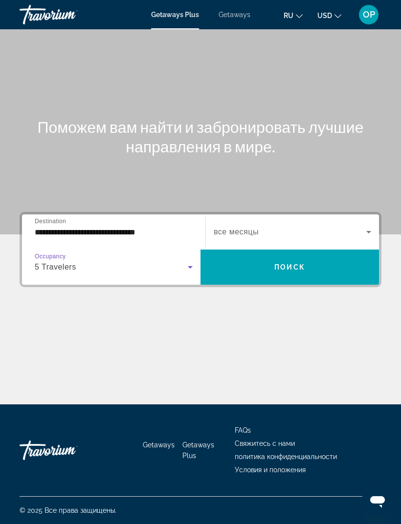
click at [360, 226] on span "Search widget" at bounding box center [290, 232] width 152 height 12
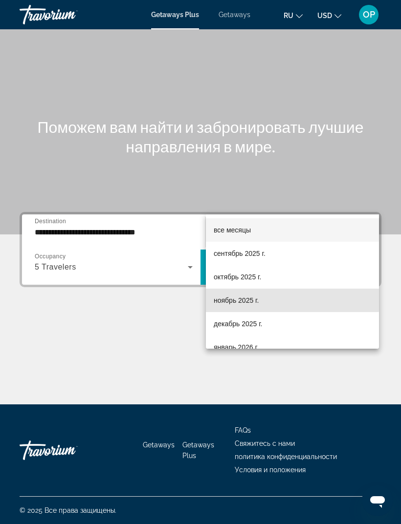
click at [232, 299] on span "ноябрь 2025 г." at bounding box center [236, 301] width 45 height 12
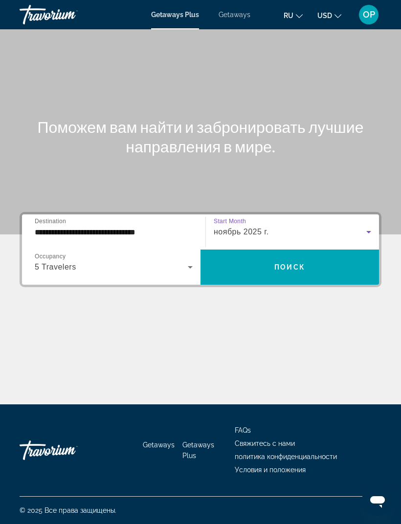
click at [300, 256] on span "Search widget" at bounding box center [289, 267] width 178 height 23
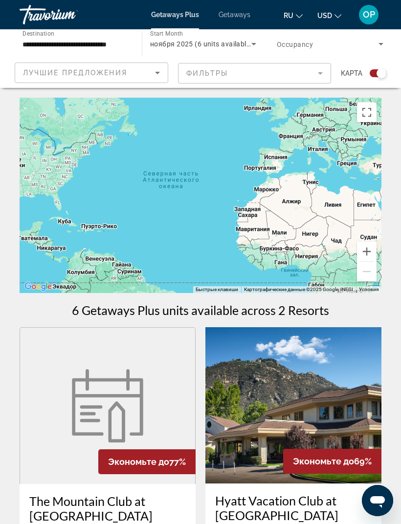
click at [229, 18] on span "Getaways" at bounding box center [234, 15] width 32 height 8
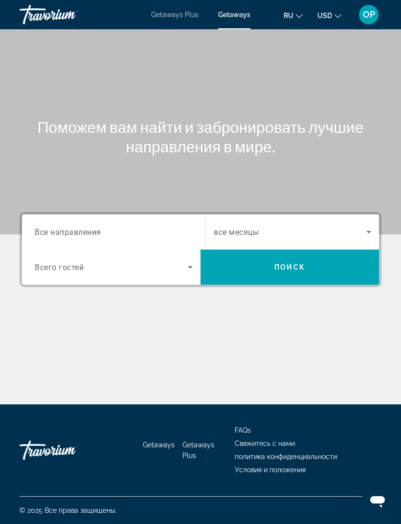
click at [49, 227] on input "Destination Все направления" at bounding box center [114, 233] width 158 height 12
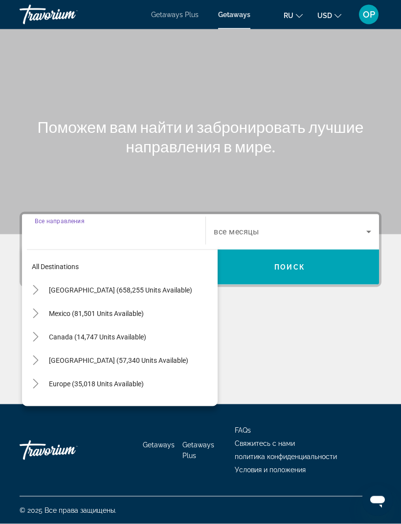
scroll to position [31, 0]
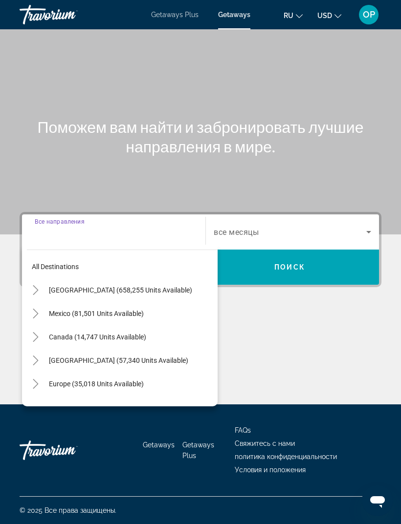
click at [72, 286] on span "[GEOGRAPHIC_DATA] (658,255 units available)" at bounding box center [120, 290] width 143 height 8
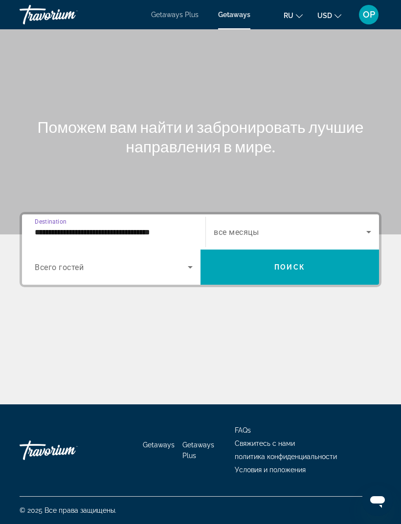
click at [60, 227] on input "**********" at bounding box center [114, 233] width 158 height 12
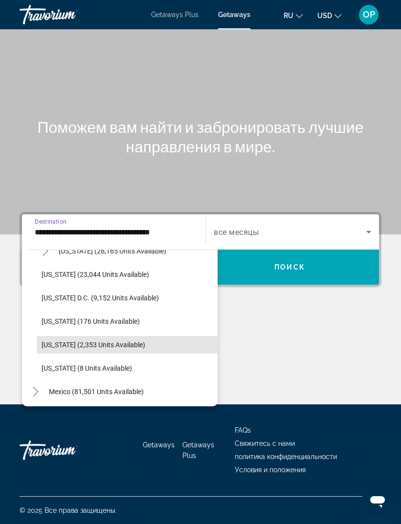
scroll to position [1000, 0]
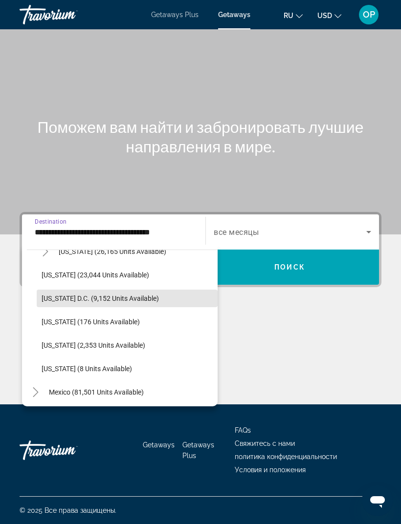
click at [70, 295] on span "[US_STATE] D.C. (9,152 units available)" at bounding box center [100, 299] width 117 height 8
type input "**********"
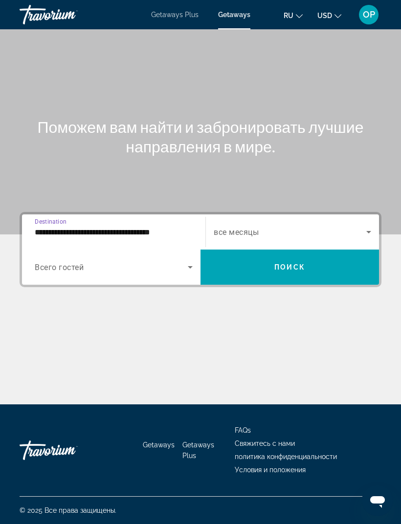
scroll to position [31, 0]
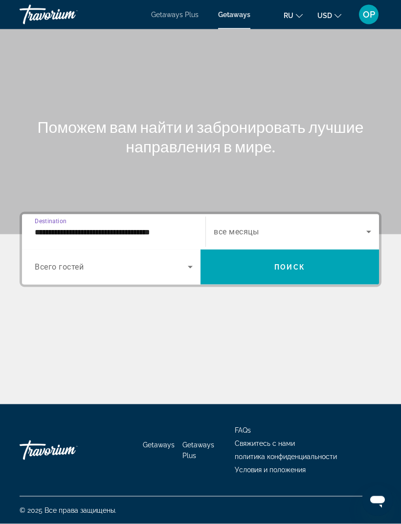
click at [53, 261] on span "Search widget" at bounding box center [111, 267] width 153 height 12
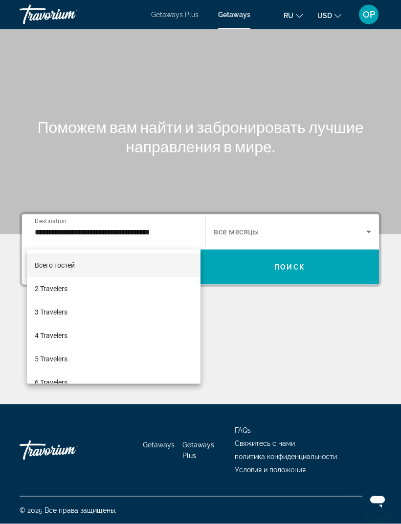
scroll to position [31, 0]
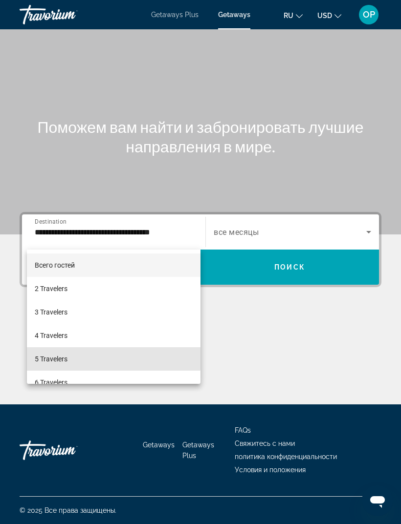
click at [49, 358] on span "5 Travelers" at bounding box center [51, 359] width 33 height 12
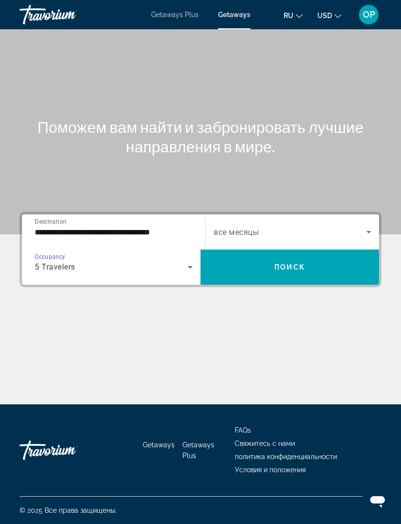
click at [363, 226] on icon "Search widget" at bounding box center [369, 232] width 12 height 12
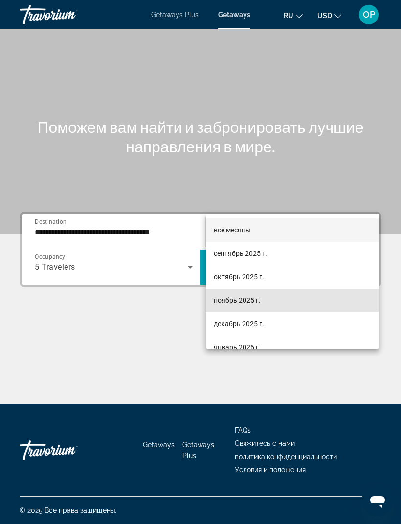
click at [230, 300] on span "ноябрь 2025 г." at bounding box center [237, 301] width 47 height 12
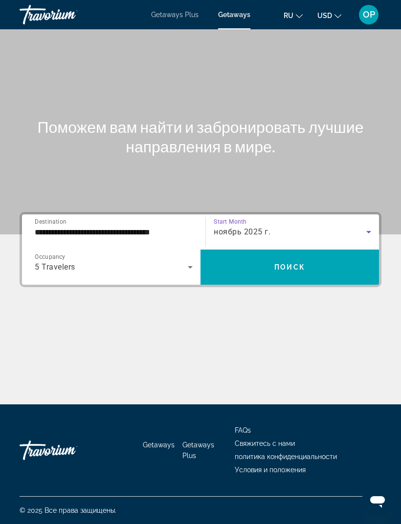
click at [271, 256] on span "Search widget" at bounding box center [289, 267] width 178 height 23
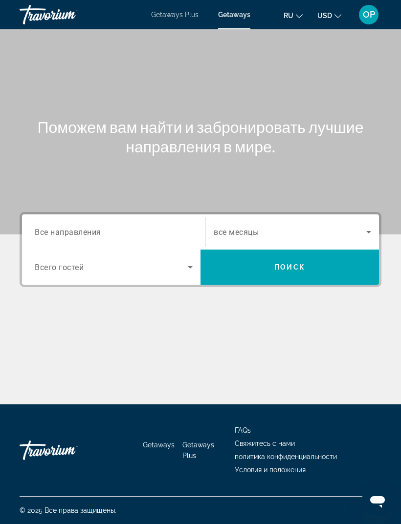
click at [58, 236] on span "Все направления" at bounding box center [68, 231] width 66 height 9
click at [58, 236] on input "Destination Все направления" at bounding box center [114, 233] width 158 height 12
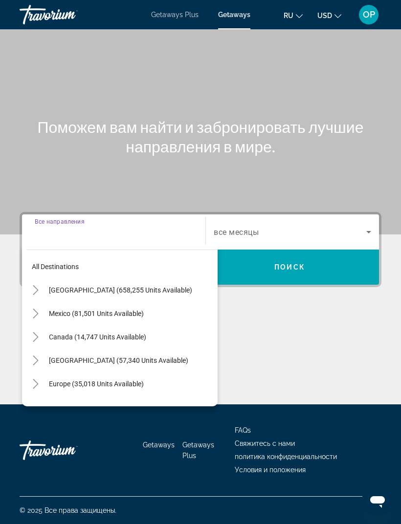
click at [61, 278] on span "Search widget" at bounding box center [130, 289] width 173 height 23
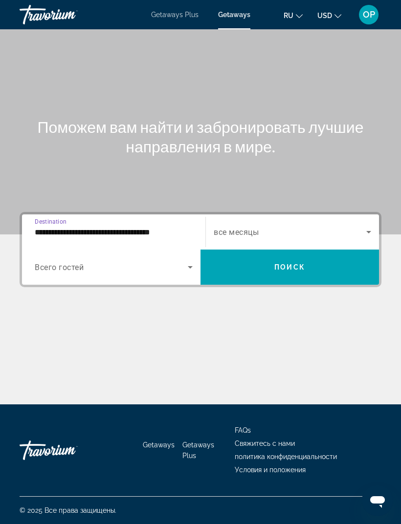
click at [53, 227] on input "**********" at bounding box center [114, 233] width 158 height 12
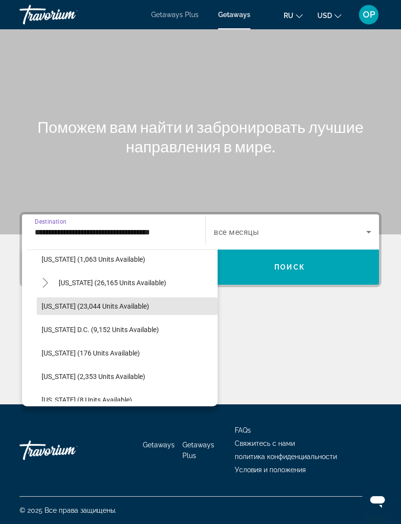
scroll to position [971, 0]
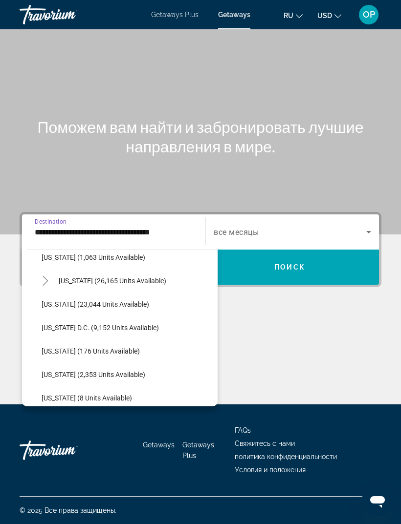
click at [66, 300] on span "[US_STATE] (23,044 units available)" at bounding box center [95, 304] width 107 height 8
type input "**********"
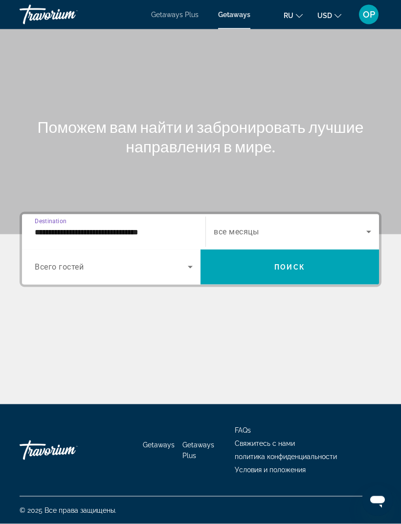
scroll to position [31, 0]
click at [43, 261] on span "Search widget" at bounding box center [111, 267] width 153 height 12
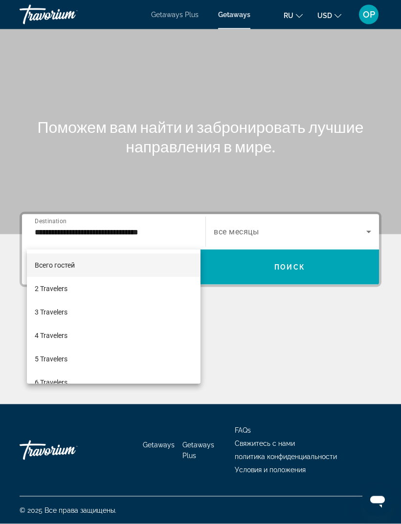
scroll to position [31, 0]
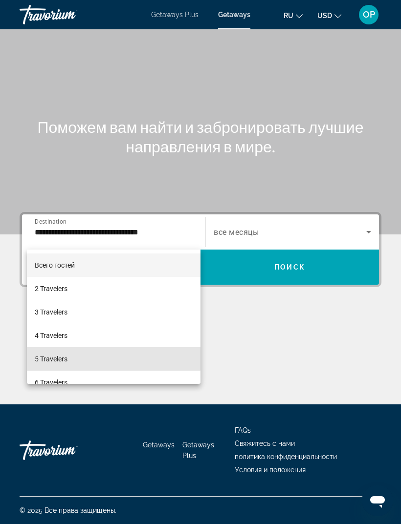
click at [48, 354] on span "5 Travelers" at bounding box center [51, 359] width 33 height 12
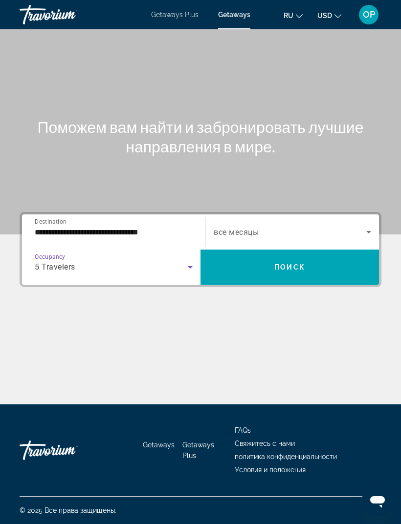
click at [363, 226] on icon "Search widget" at bounding box center [369, 232] width 12 height 12
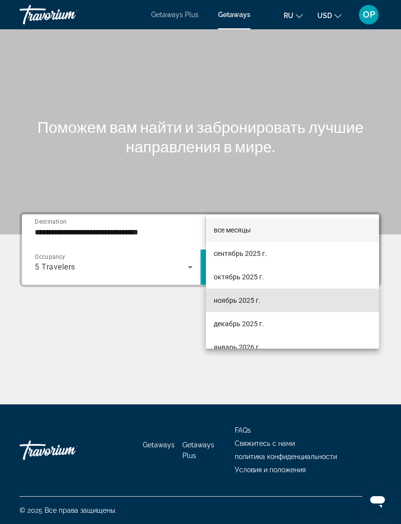
click at [229, 300] on span "ноябрь 2025 г." at bounding box center [237, 301] width 47 height 12
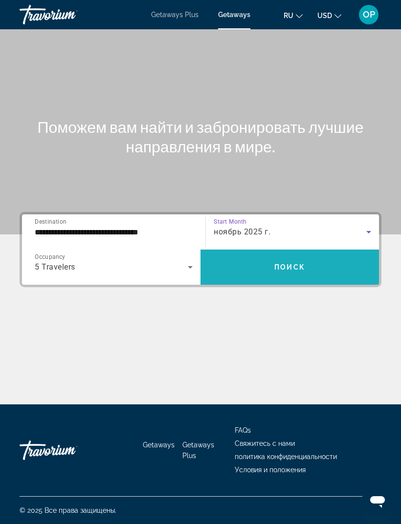
click at [293, 263] on span "Поиск" at bounding box center [289, 267] width 31 height 8
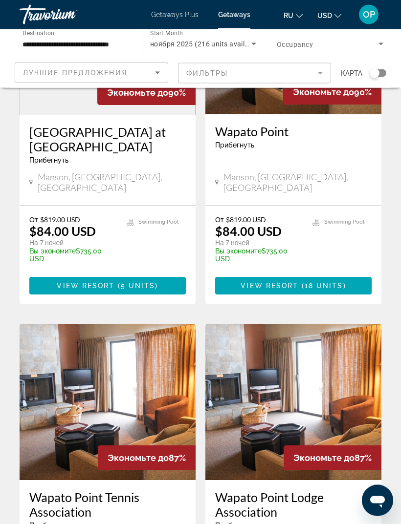
scroll to position [1856, 0]
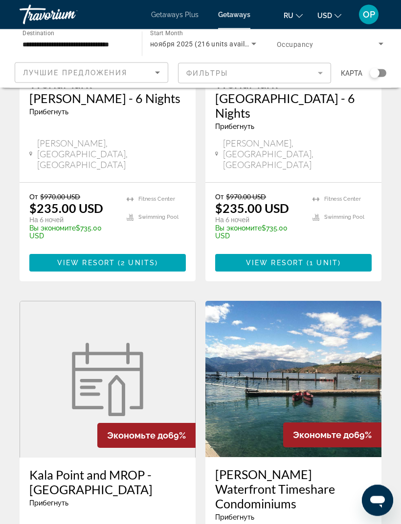
scroll to position [1833, 0]
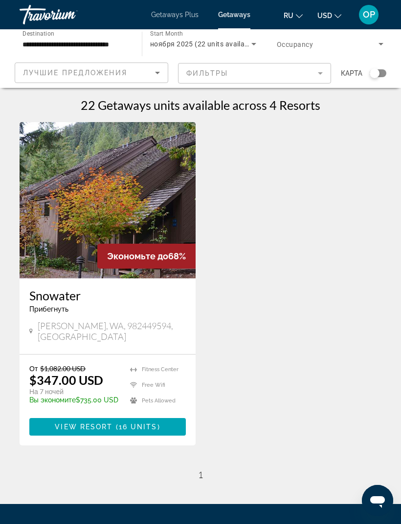
click at [71, 238] on img "Main content" at bounding box center [108, 200] width 176 height 156
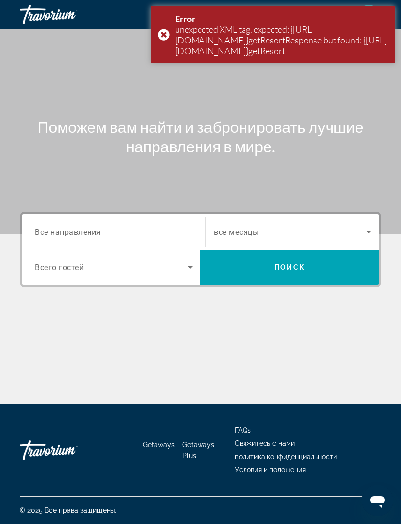
click at [55, 234] on span "Все направления" at bounding box center [68, 231] width 66 height 9
click at [55, 234] on input "Destination Все направления" at bounding box center [114, 233] width 158 height 12
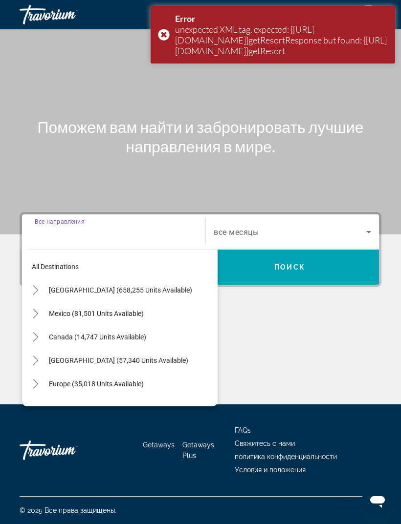
scroll to position [31, 0]
click at [64, 286] on span "[GEOGRAPHIC_DATA] (658,255 units available)" at bounding box center [120, 290] width 143 height 8
type input "**********"
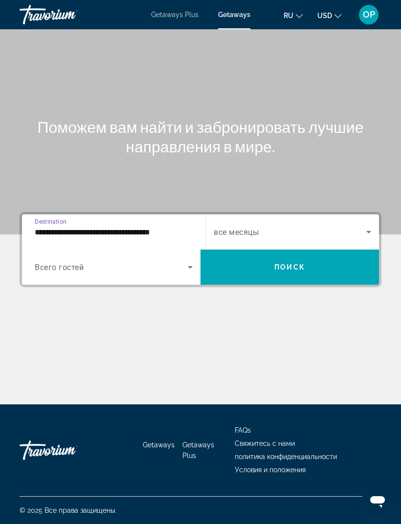
click at [163, 18] on span "Getaways Plus" at bounding box center [174, 15] width 47 height 8
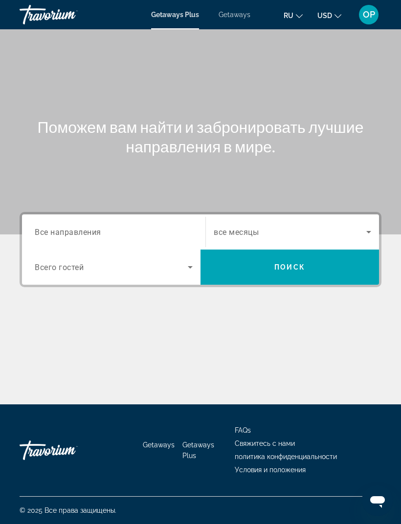
click at [55, 230] on span "Все направления" at bounding box center [68, 231] width 66 height 9
click at [55, 230] on input "Destination Все направления" at bounding box center [114, 233] width 158 height 12
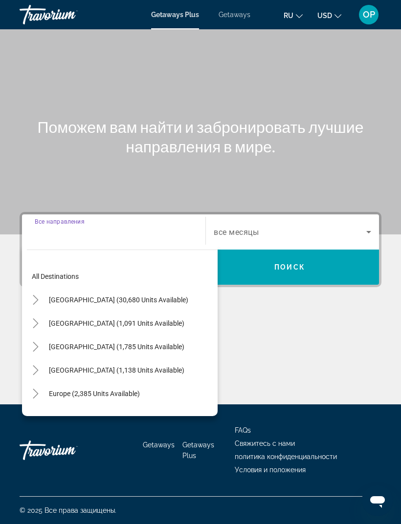
scroll to position [31, 0]
click at [63, 296] on span "[GEOGRAPHIC_DATA] (30,680 units available)" at bounding box center [118, 300] width 139 height 8
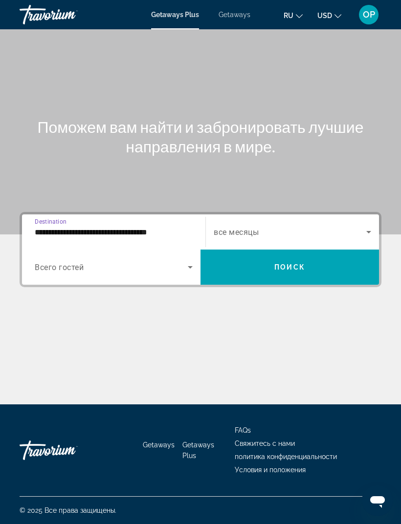
click at [51, 227] on input "**********" at bounding box center [114, 233] width 158 height 12
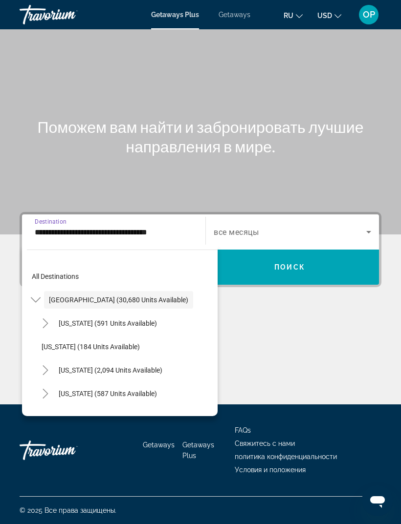
click at [57, 227] on input "**********" at bounding box center [114, 233] width 158 height 12
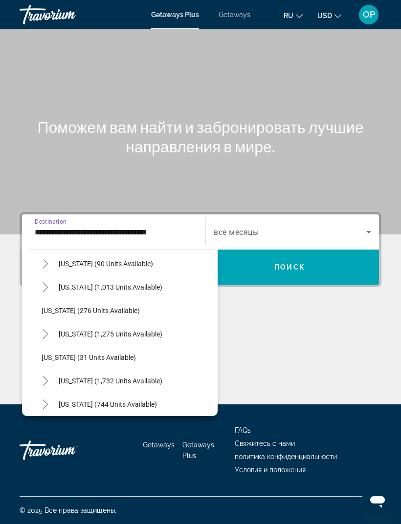
scroll to position [645, 0]
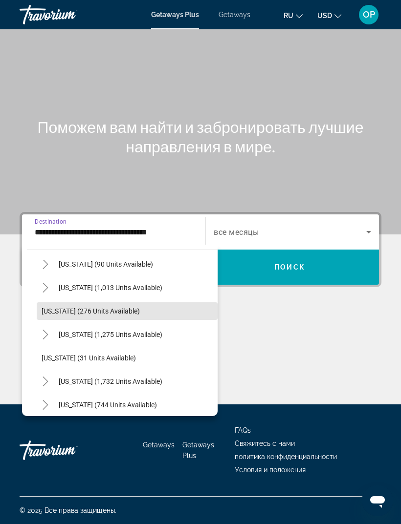
click at [72, 307] on span "[US_STATE] (276 units available)" at bounding box center [91, 311] width 98 height 8
type input "**********"
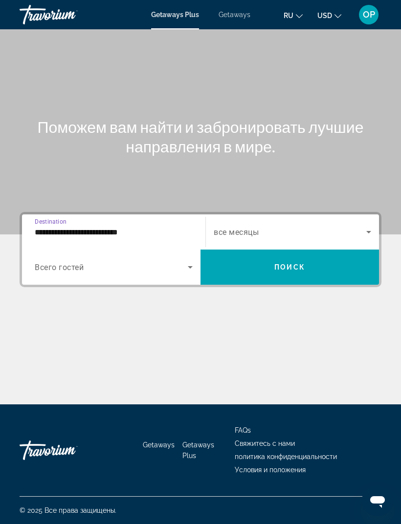
click at [55, 261] on span "Search widget" at bounding box center [111, 267] width 153 height 12
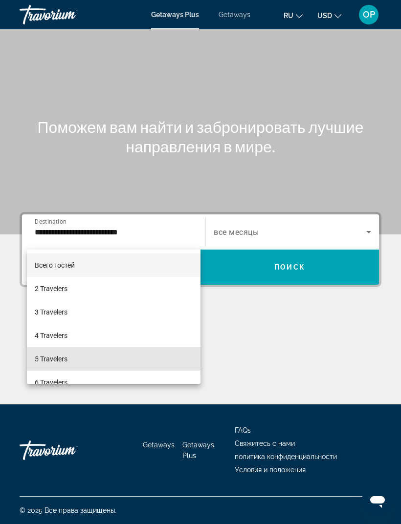
click at [46, 358] on span "5 Travelers" at bounding box center [51, 359] width 33 height 12
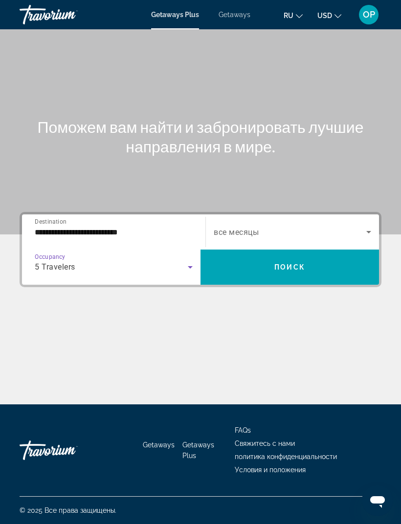
click at [361, 226] on span "Search widget" at bounding box center [290, 232] width 152 height 12
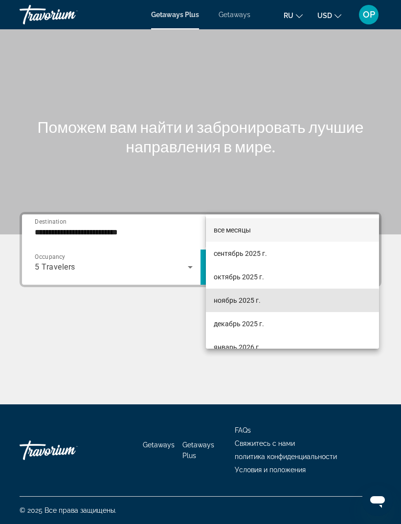
click at [228, 303] on span "ноябрь 2025 г." at bounding box center [237, 301] width 47 height 12
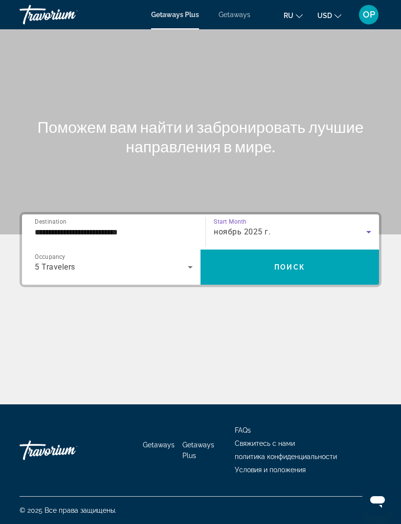
click at [293, 263] on span "Поиск" at bounding box center [289, 267] width 31 height 8
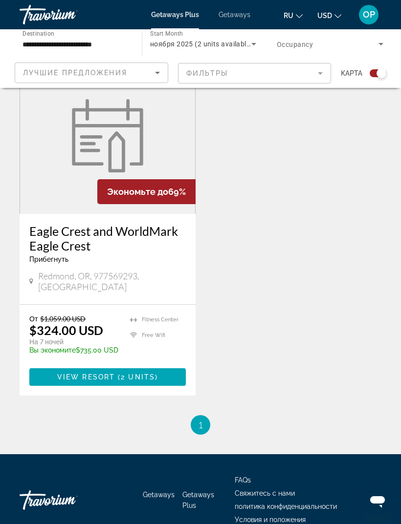
scroll to position [278, 0]
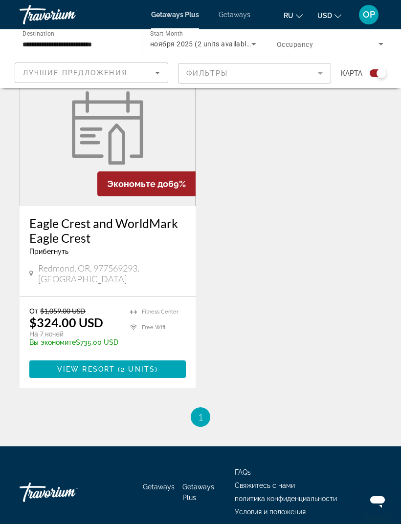
click at [68, 204] on figure "Main content" at bounding box center [107, 128] width 175 height 156
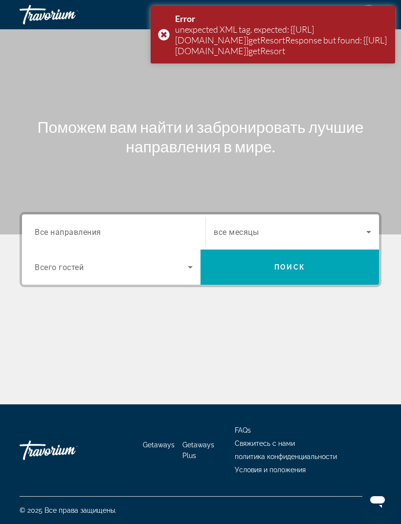
click at [166, 46] on div "Error unexpected XML tag. expected: {http://services.common.resortservices.inte…" at bounding box center [272, 35] width 244 height 58
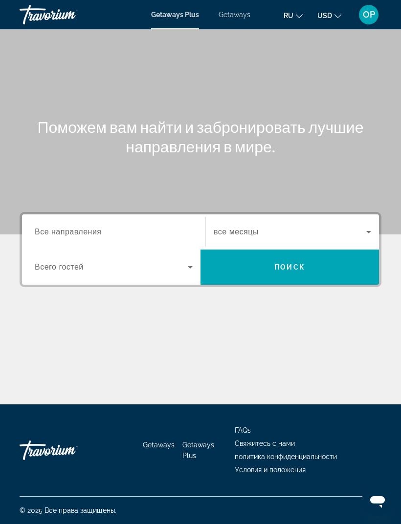
click at [62, 228] on span "Все направления" at bounding box center [68, 232] width 67 height 8
click at [62, 228] on input "Destination Все направления" at bounding box center [114, 233] width 158 height 12
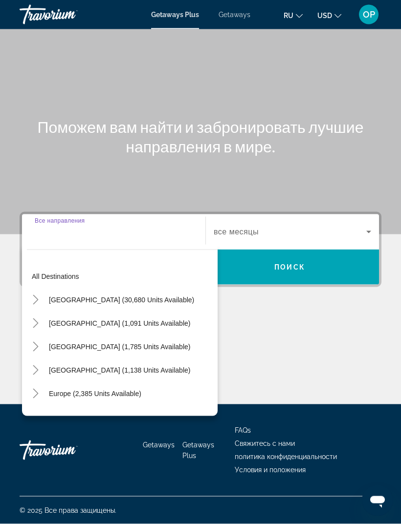
scroll to position [31, 0]
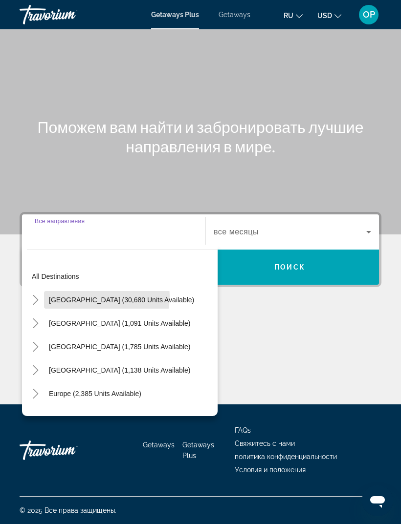
click at [84, 296] on span "[GEOGRAPHIC_DATA] (30,680 units available)" at bounding box center [121, 300] width 145 height 8
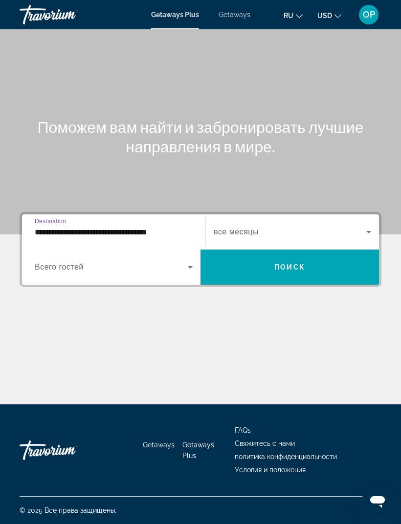
click at [99, 227] on input "**********" at bounding box center [114, 233] width 158 height 12
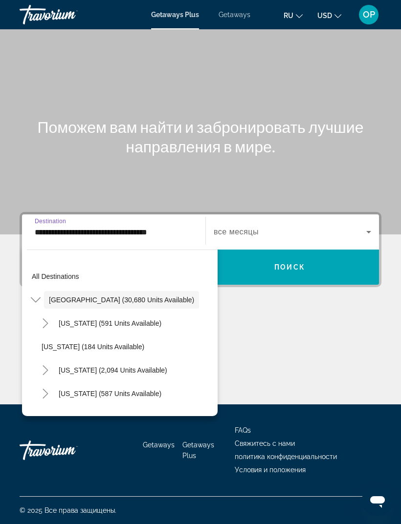
click at [76, 366] on span "[US_STATE] (2,094 units available)" at bounding box center [113, 370] width 108 height 8
type input "**********"
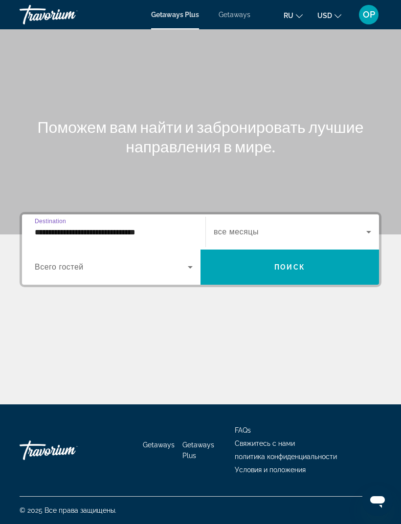
click at [78, 261] on span "Search widget" at bounding box center [111, 267] width 153 height 12
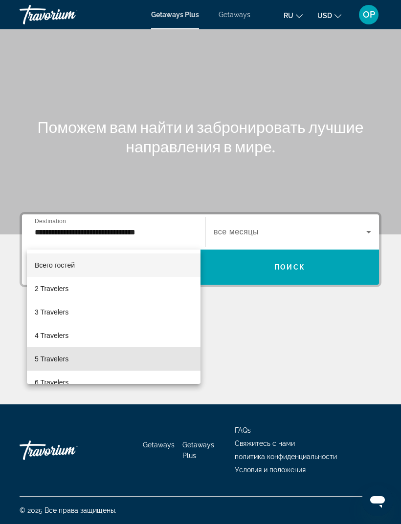
click at [50, 356] on span "5 Travelers" at bounding box center [52, 359] width 34 height 12
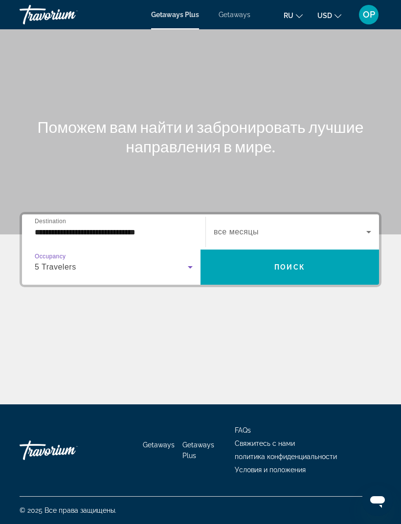
click at [371, 226] on icon "Search widget" at bounding box center [369, 232] width 12 height 12
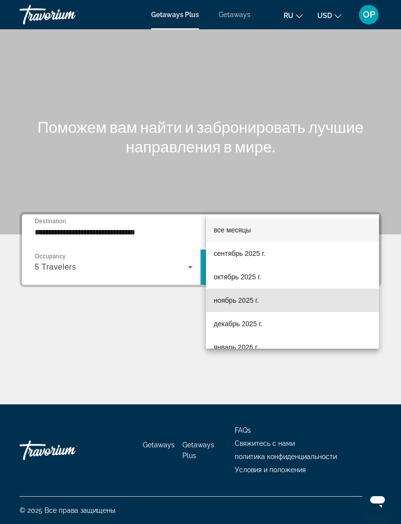
click at [223, 302] on span "ноябрь 2025 г." at bounding box center [236, 301] width 45 height 12
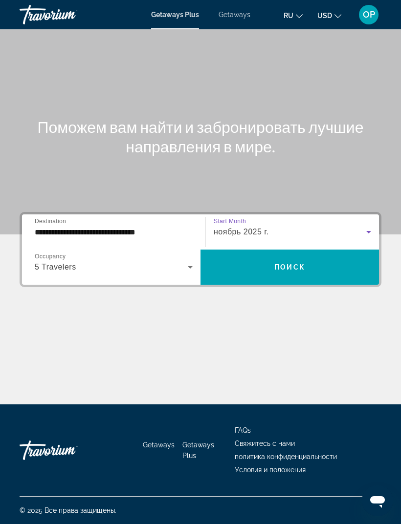
click at [368, 226] on icon "Search widget" at bounding box center [369, 232] width 12 height 12
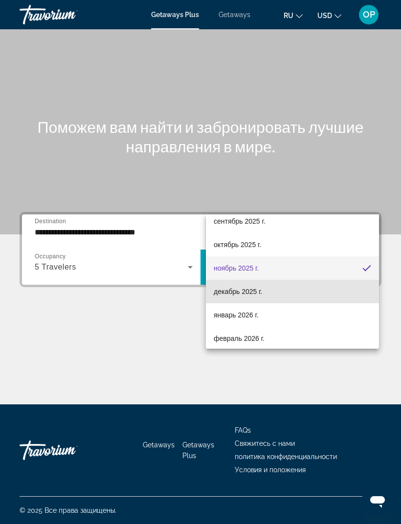
scroll to position [34, 0]
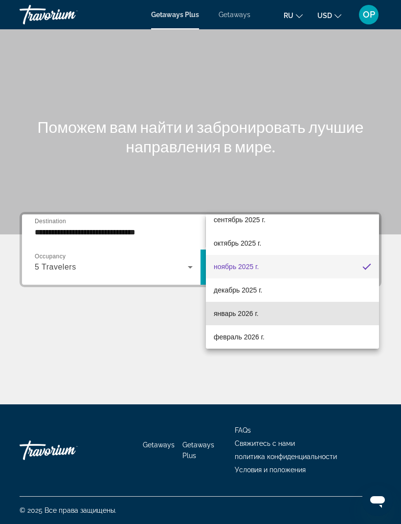
click at [231, 318] on span "январь 2026 г." at bounding box center [236, 314] width 45 height 12
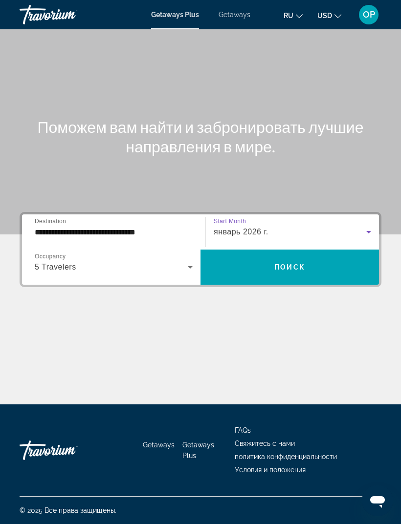
click at [280, 263] on span "Поиск" at bounding box center [289, 267] width 31 height 8
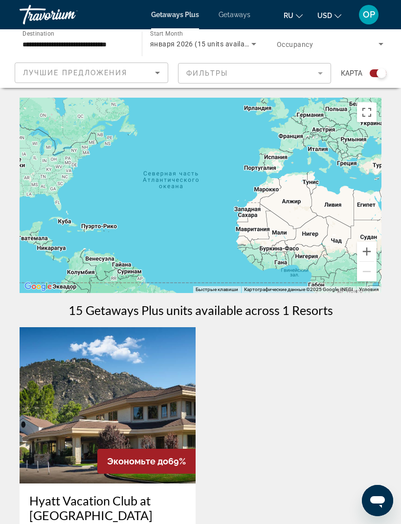
click at [229, 18] on span "Getaways" at bounding box center [234, 15] width 32 height 8
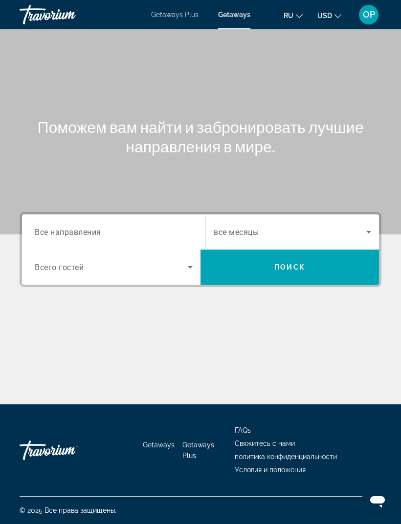
click at [58, 227] on input "Destination Все направления" at bounding box center [114, 233] width 158 height 12
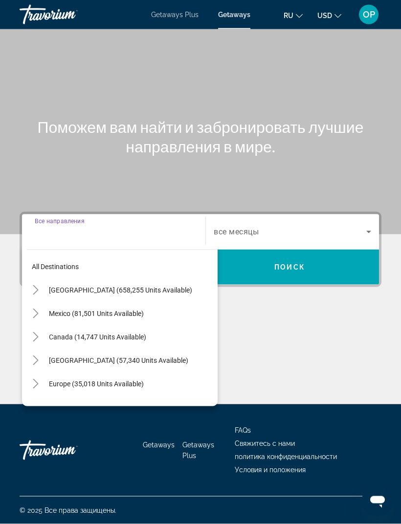
scroll to position [31, 0]
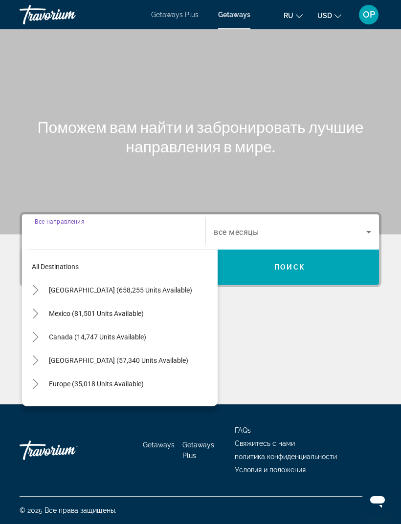
click at [40, 285] on icon "Toggle United States (658,255 units available)" at bounding box center [36, 290] width 10 height 10
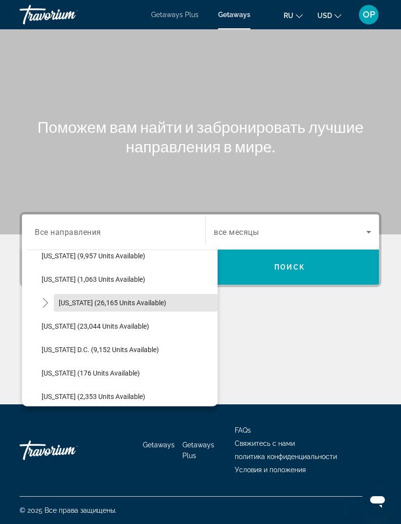
scroll to position [950, 0]
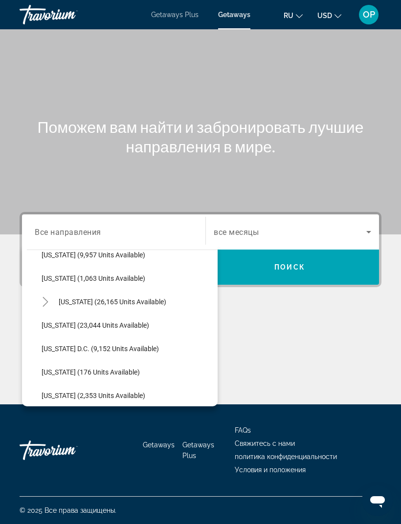
click at [69, 321] on span "[US_STATE] (23,044 units available)" at bounding box center [95, 325] width 107 height 8
type input "**********"
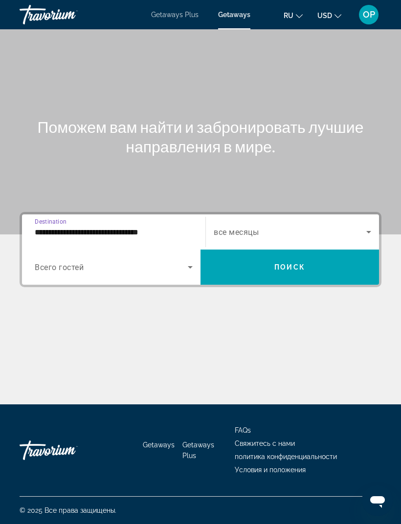
click at [155, 261] on span "Search widget" at bounding box center [111, 267] width 153 height 12
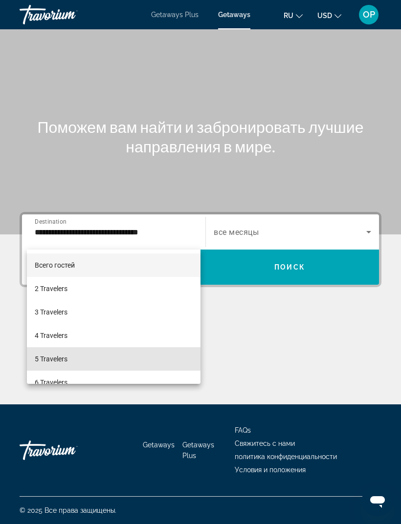
click at [43, 358] on span "5 Travelers" at bounding box center [51, 359] width 33 height 12
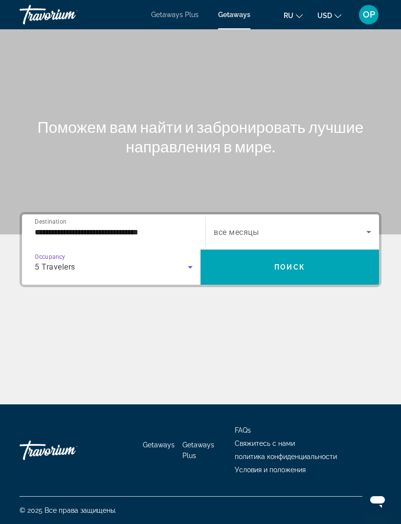
click at [370, 226] on icon "Search widget" at bounding box center [369, 232] width 12 height 12
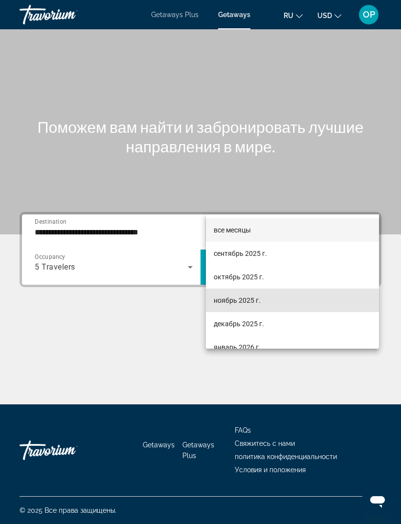
click at [227, 304] on span "ноябрь 2025 г." at bounding box center [237, 301] width 47 height 12
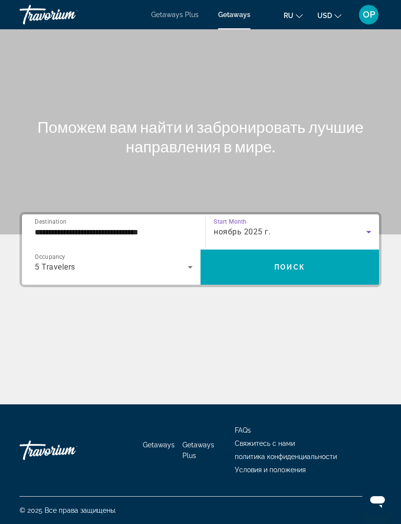
click at [285, 263] on span "Поиск" at bounding box center [289, 267] width 31 height 8
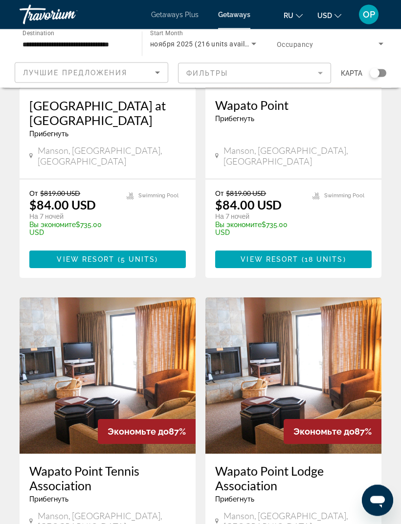
scroll to position [1856, 0]
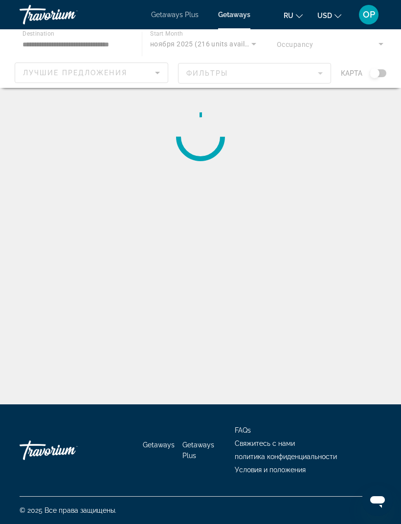
click at [373, 17] on span "OP" at bounding box center [369, 15] width 12 height 10
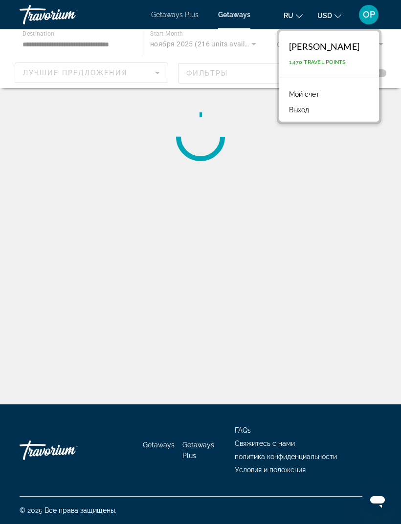
click at [298, 91] on link "Мой счет" at bounding box center [304, 94] width 40 height 13
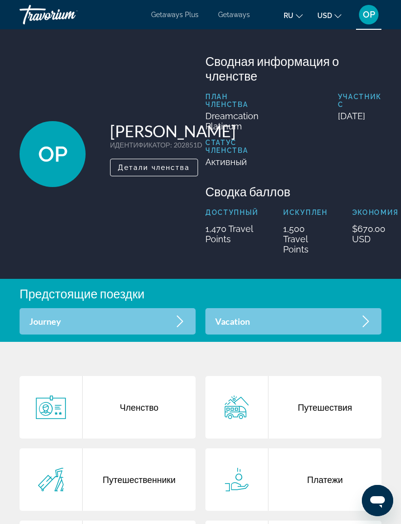
click at [169, 15] on span "Getaways Plus" at bounding box center [174, 15] width 47 height 8
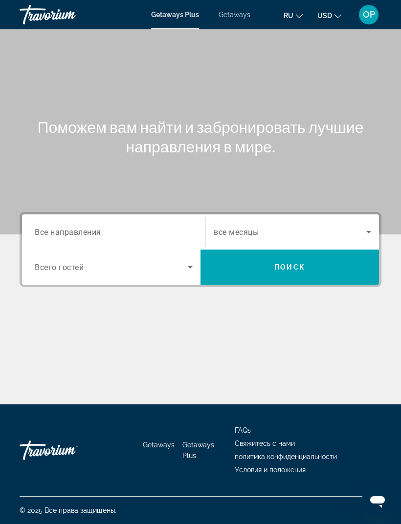
click at [59, 232] on span "Все направления" at bounding box center [68, 231] width 66 height 9
click at [59, 232] on input "Destination Все направления" at bounding box center [114, 233] width 158 height 12
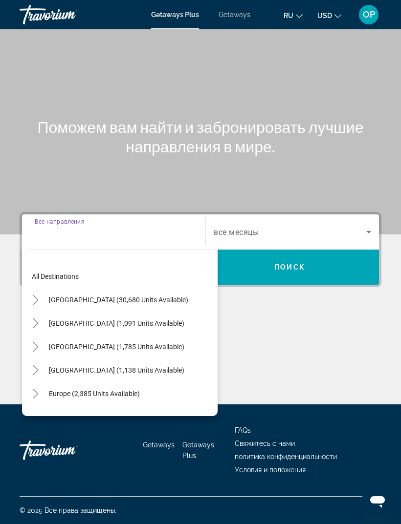
scroll to position [31, 0]
click at [56, 296] on span "[GEOGRAPHIC_DATA] (30,680 units available)" at bounding box center [118, 300] width 139 height 8
type input "**********"
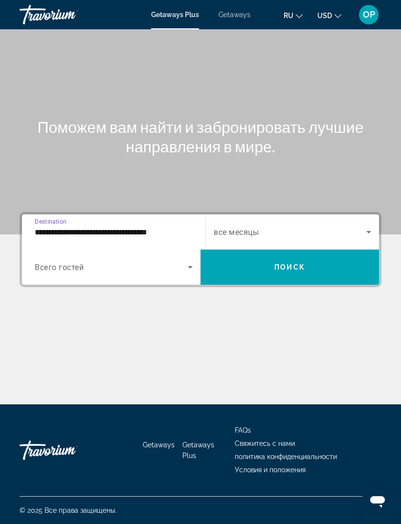
click at [125, 261] on span "Search widget" at bounding box center [111, 267] width 153 height 12
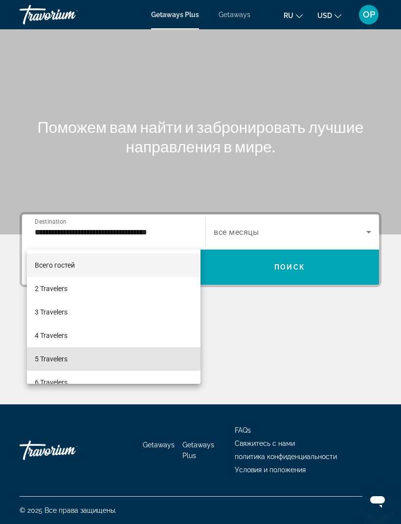
click at [48, 357] on span "5 Travelers" at bounding box center [51, 359] width 33 height 12
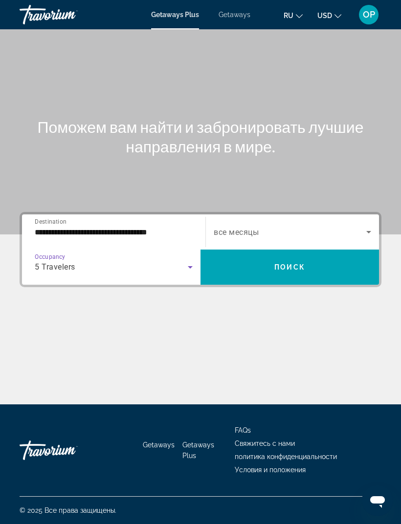
click at [282, 263] on span "Поиск" at bounding box center [289, 267] width 31 height 8
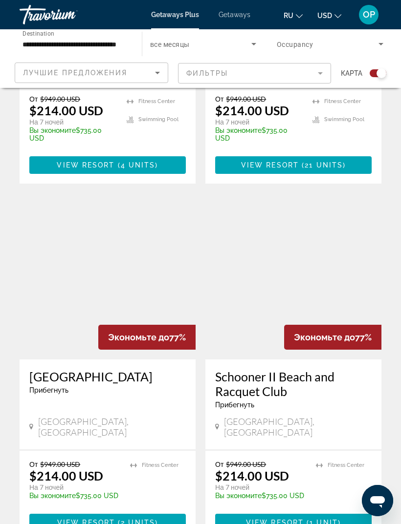
scroll to position [1208, 0]
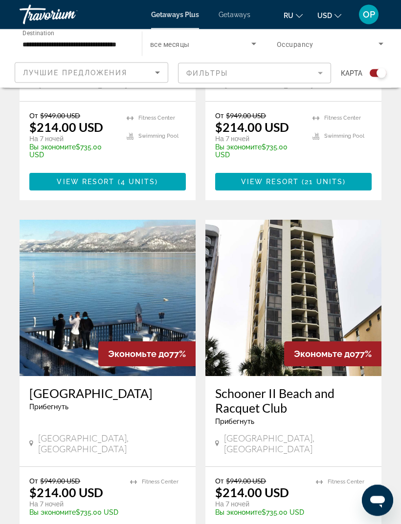
click at [295, 250] on img "Main content" at bounding box center [293, 298] width 176 height 156
